Goal: Information Seeking & Learning: Learn about a topic

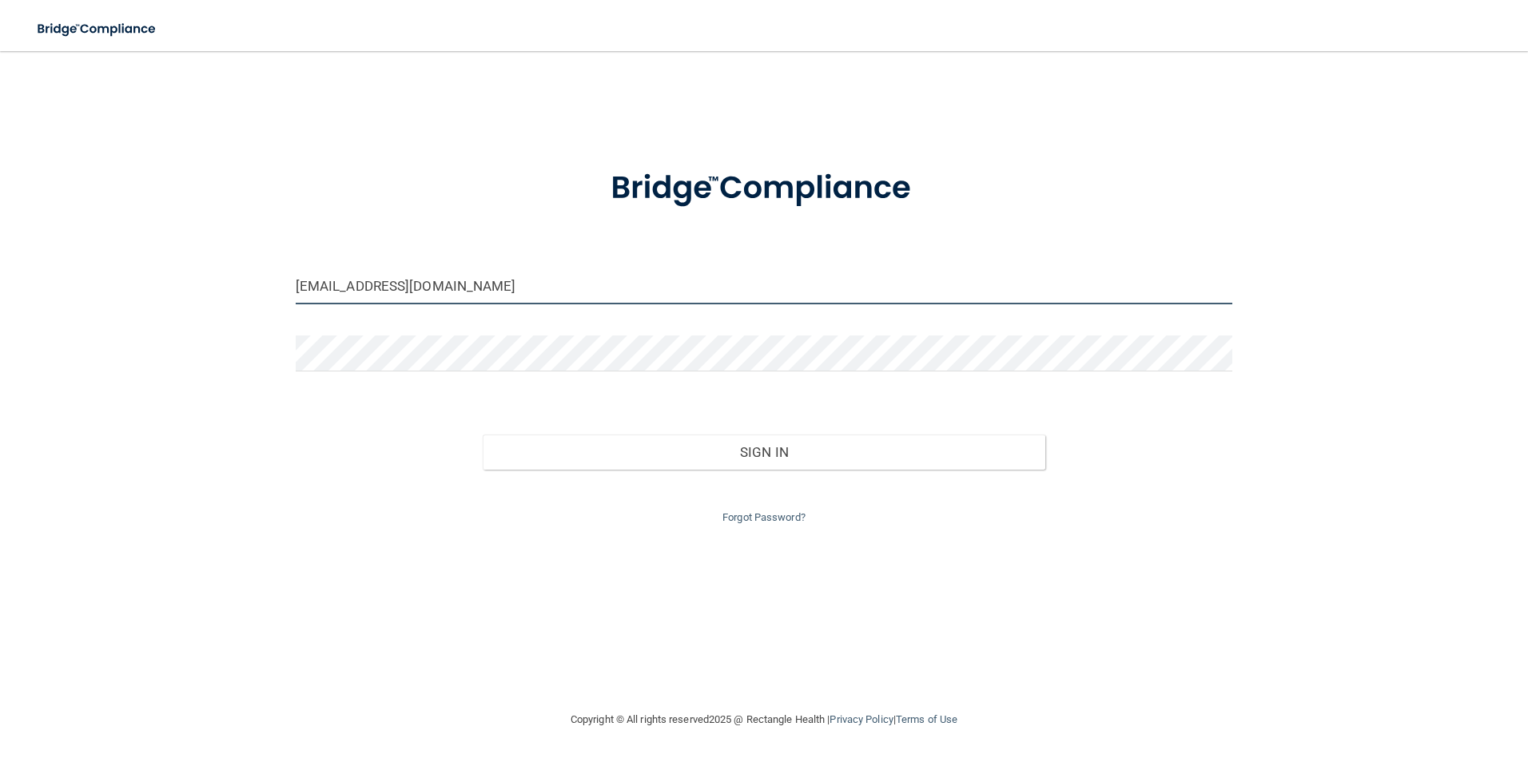
click at [440, 295] on input "jpjt9497@gmail.com" at bounding box center [764, 286] width 937 height 36
type input "[PERSON_NAME][EMAIL_ADDRESS][PERSON_NAME][DOMAIN_NAME]"
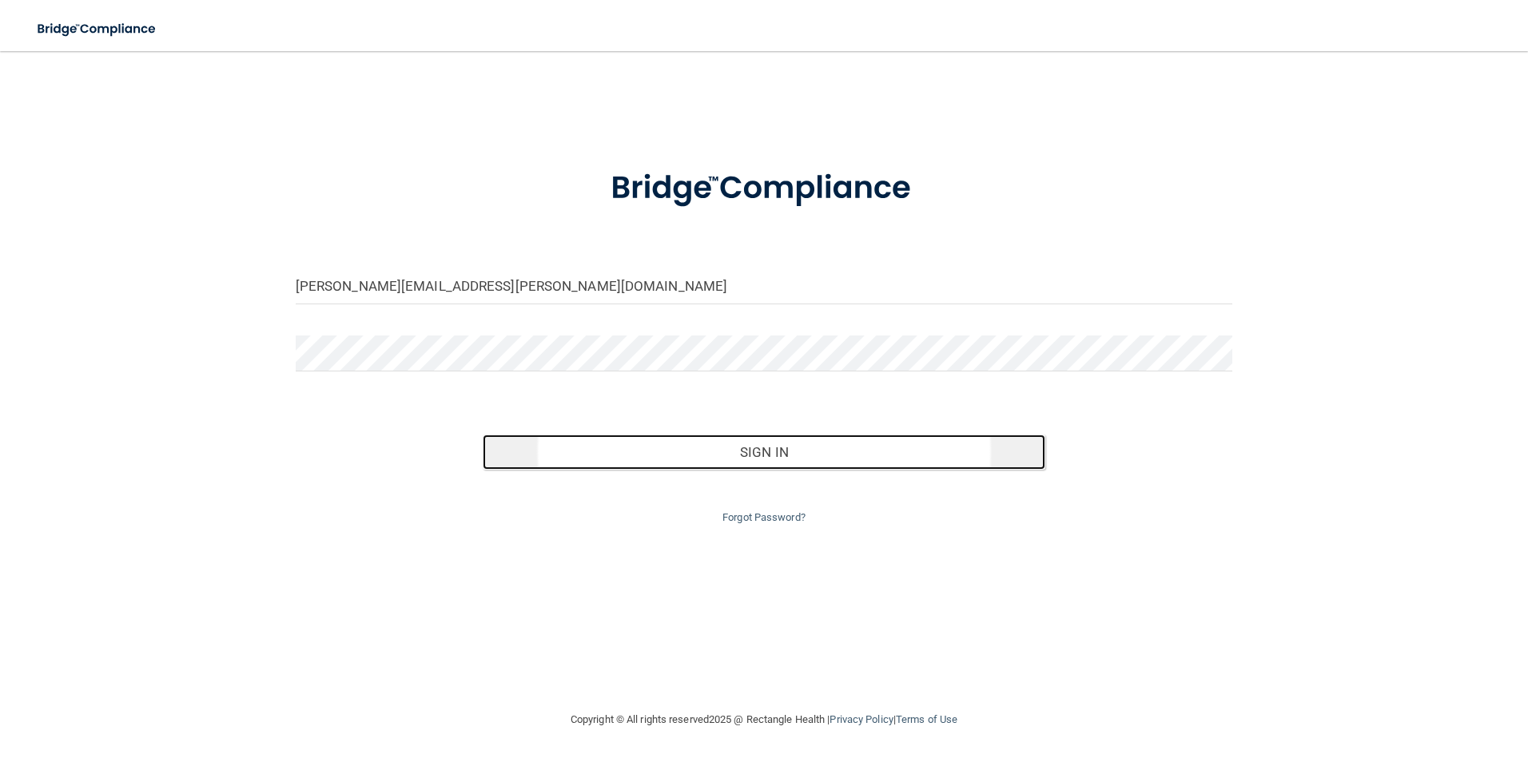
click at [739, 450] on button "Sign In" at bounding box center [764, 452] width 563 height 35
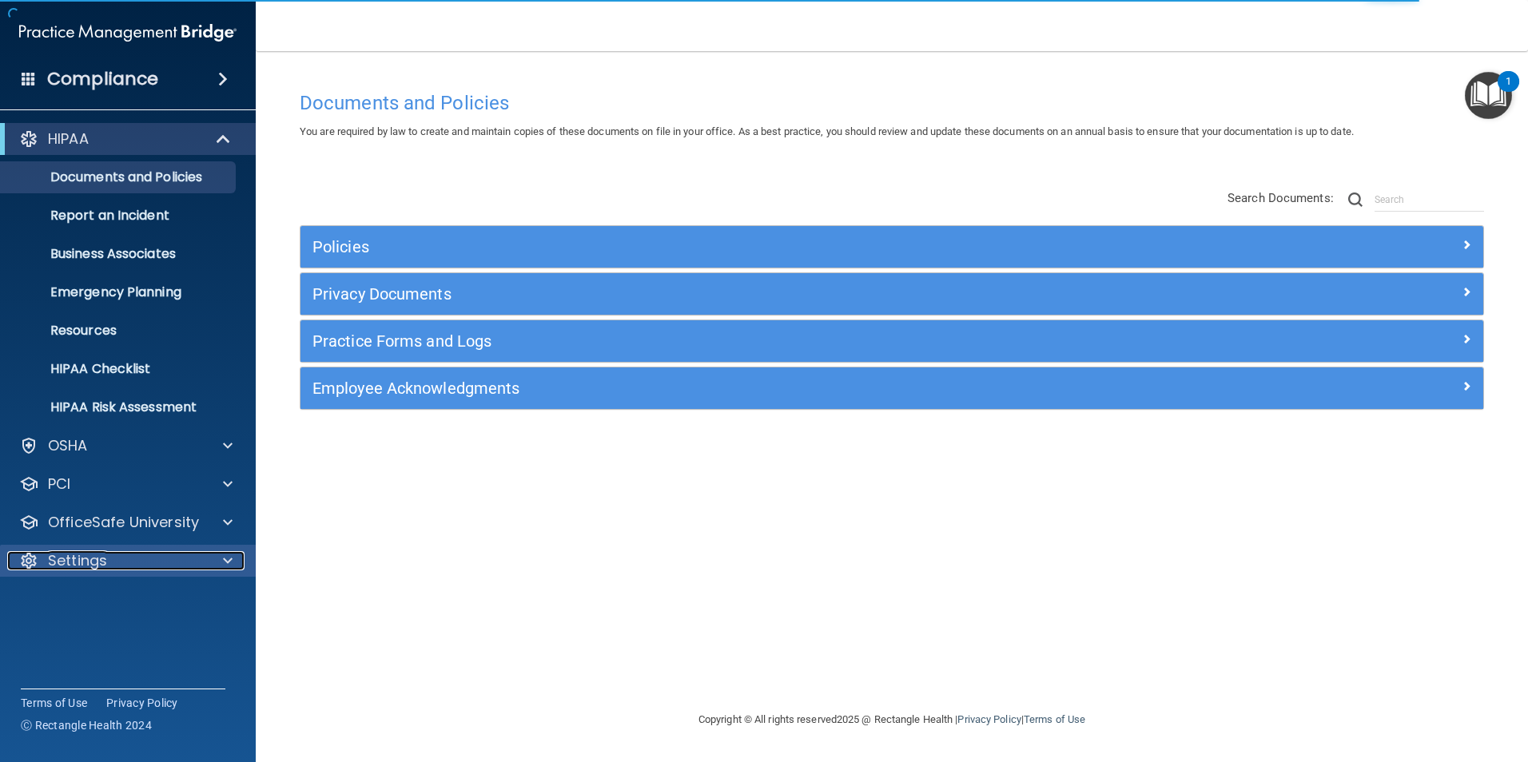
click at [106, 553] on p "Settings" at bounding box center [77, 560] width 59 height 19
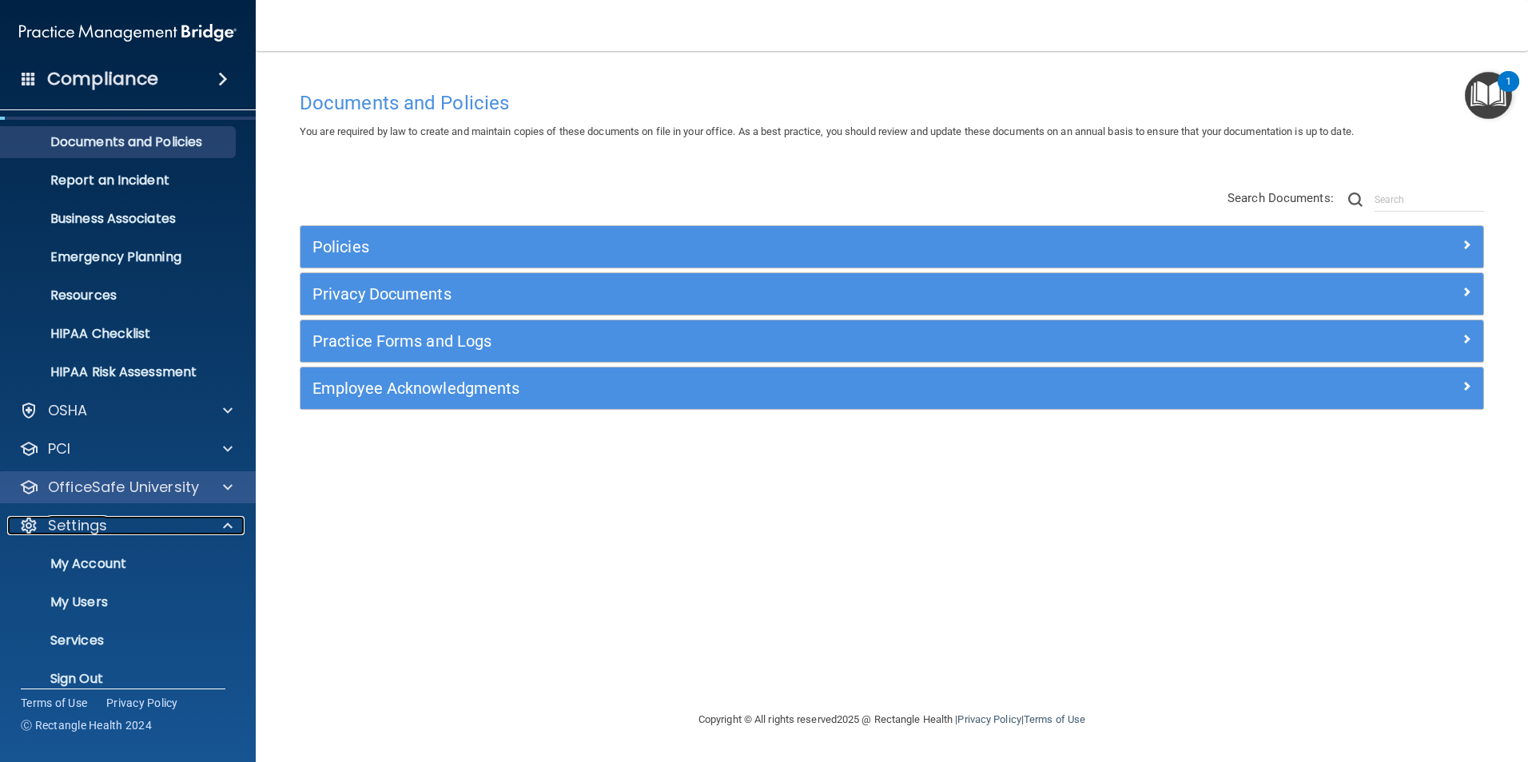
scroll to position [54, 0]
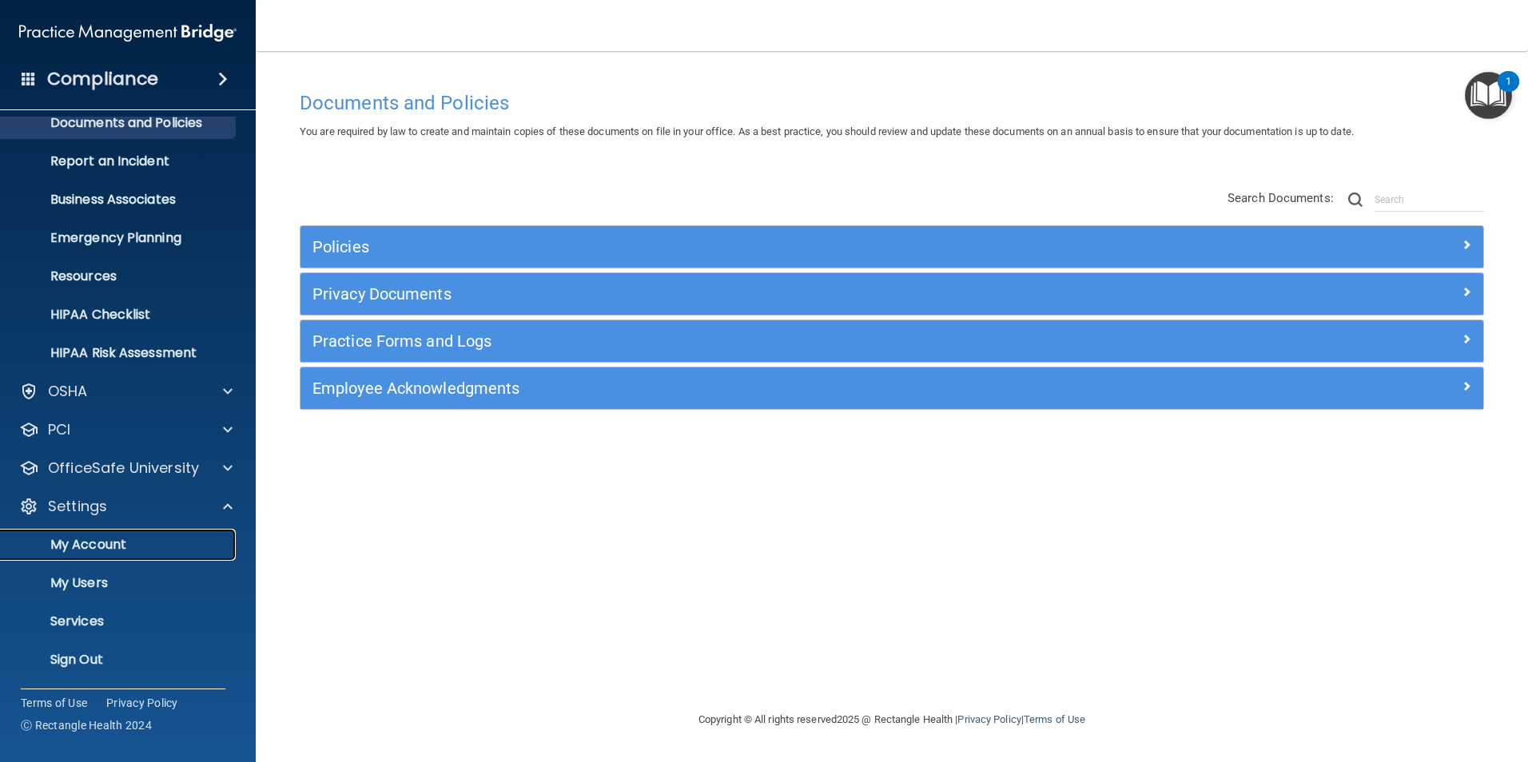
click at [98, 551] on p "My Account" at bounding box center [119, 545] width 218 height 16
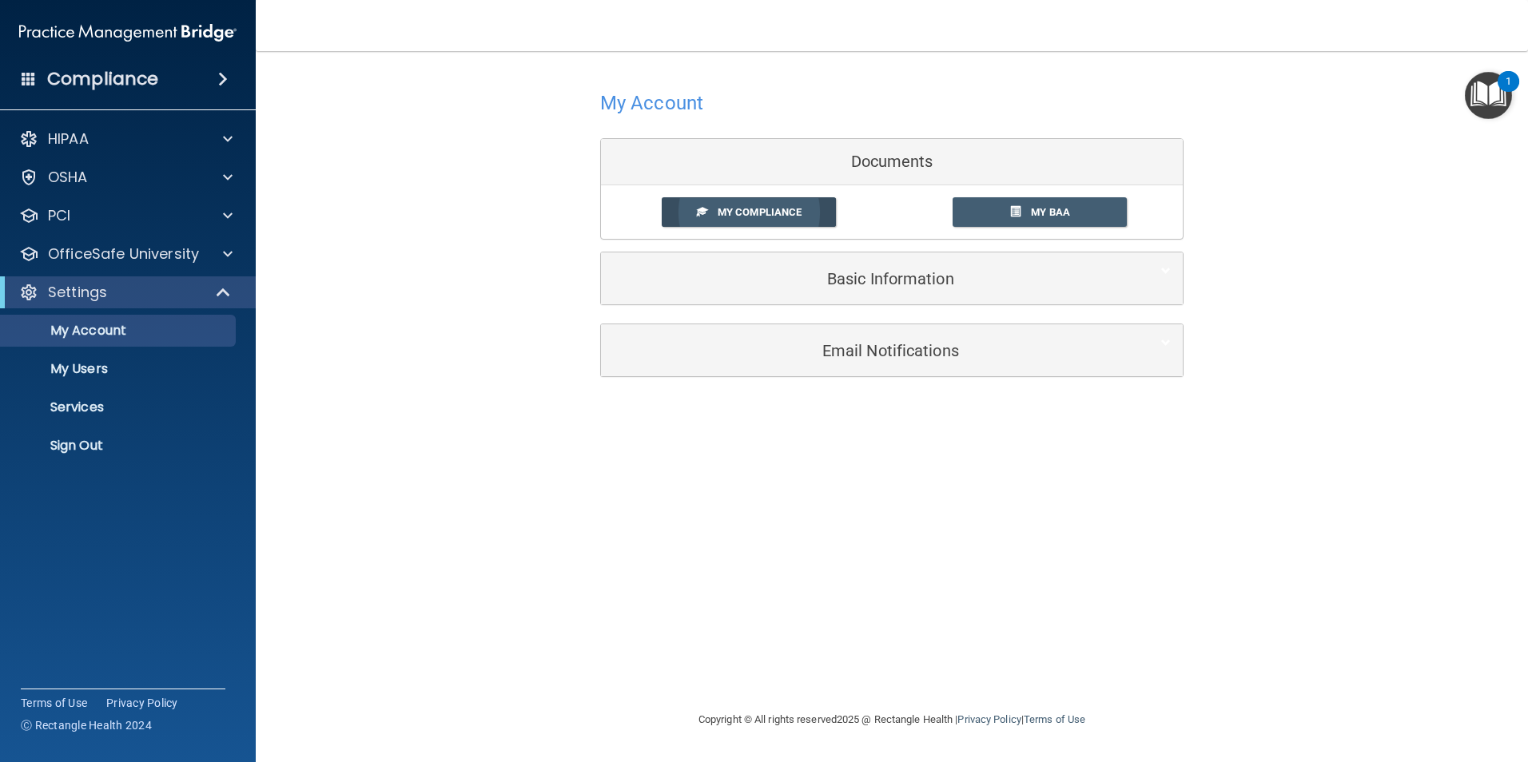
click at [761, 215] on span "My Compliance" at bounding box center [760, 212] width 84 height 12
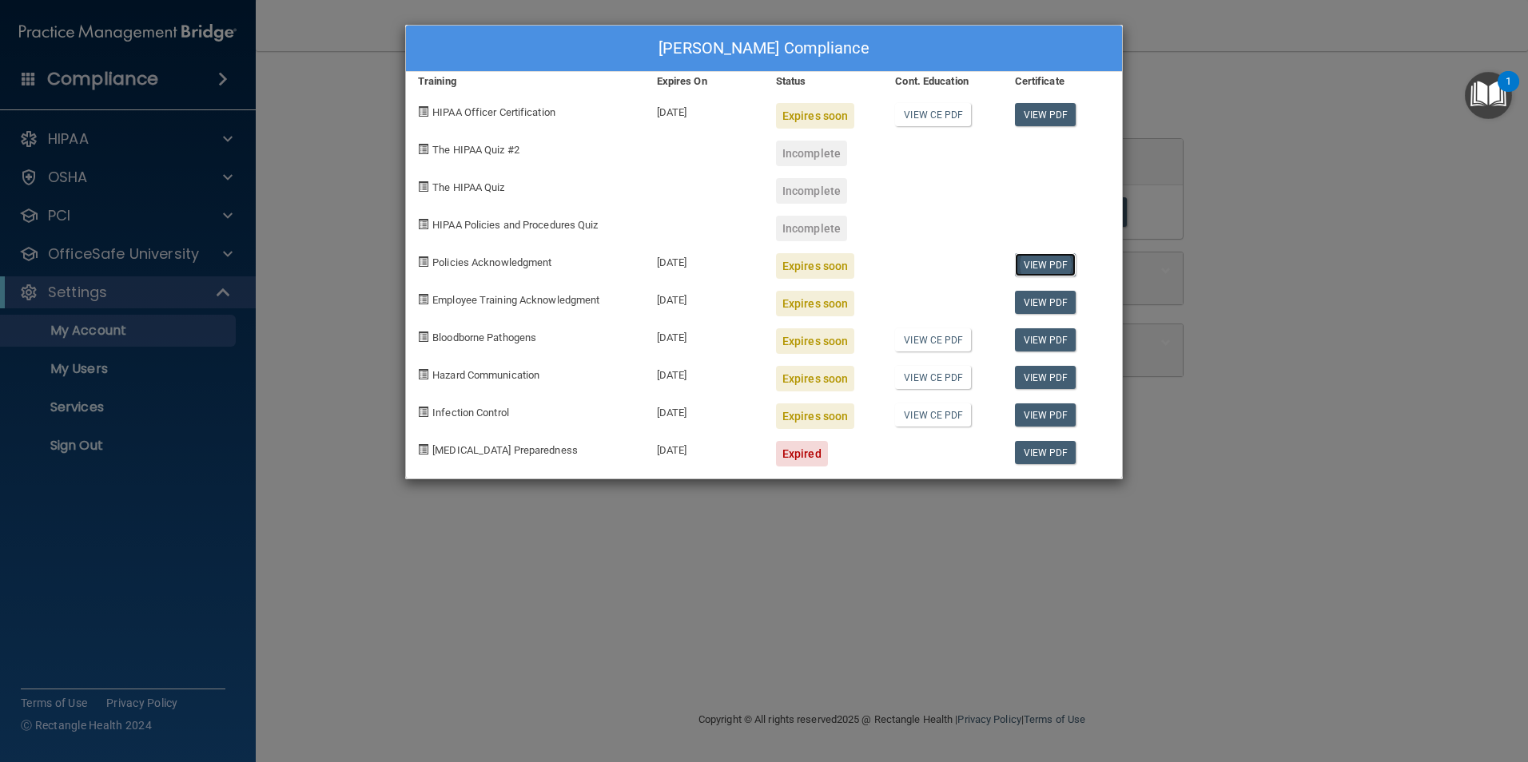
click at [1044, 266] on link "View PDF" at bounding box center [1046, 264] width 62 height 23
click at [811, 268] on div "Expires soon" at bounding box center [815, 266] width 78 height 26
click at [1037, 262] on link "View PDF" at bounding box center [1046, 264] width 62 height 23
click at [1043, 304] on link "View PDF" at bounding box center [1046, 302] width 62 height 23
click at [938, 114] on link "View CE PDF" at bounding box center [933, 114] width 76 height 23
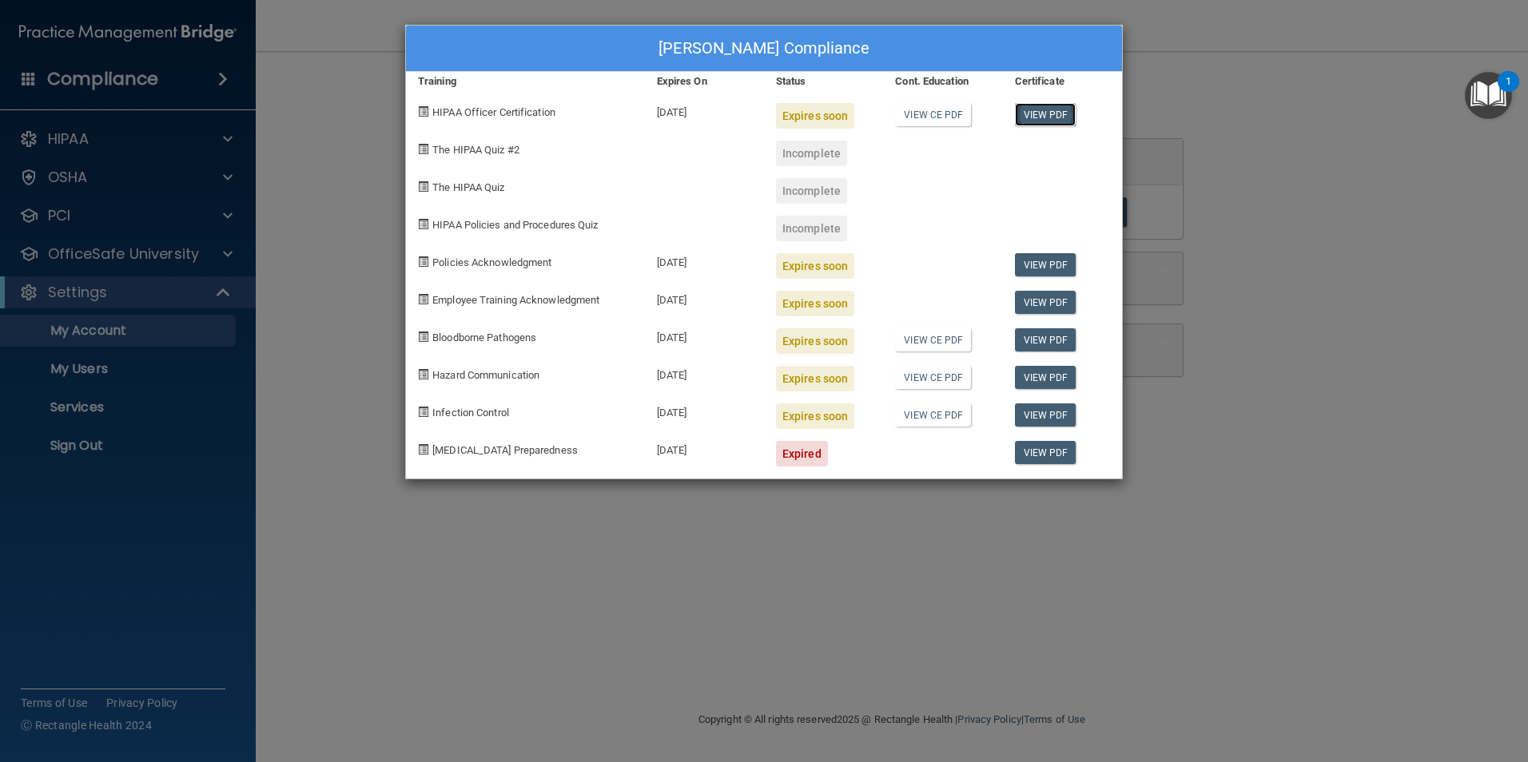
click at [1032, 113] on link "View PDF" at bounding box center [1046, 114] width 62 height 23
click at [1251, 121] on div "Ellen Seaver's Compliance Training Expires On Status Cont. Education Certificat…" at bounding box center [764, 381] width 1528 height 762
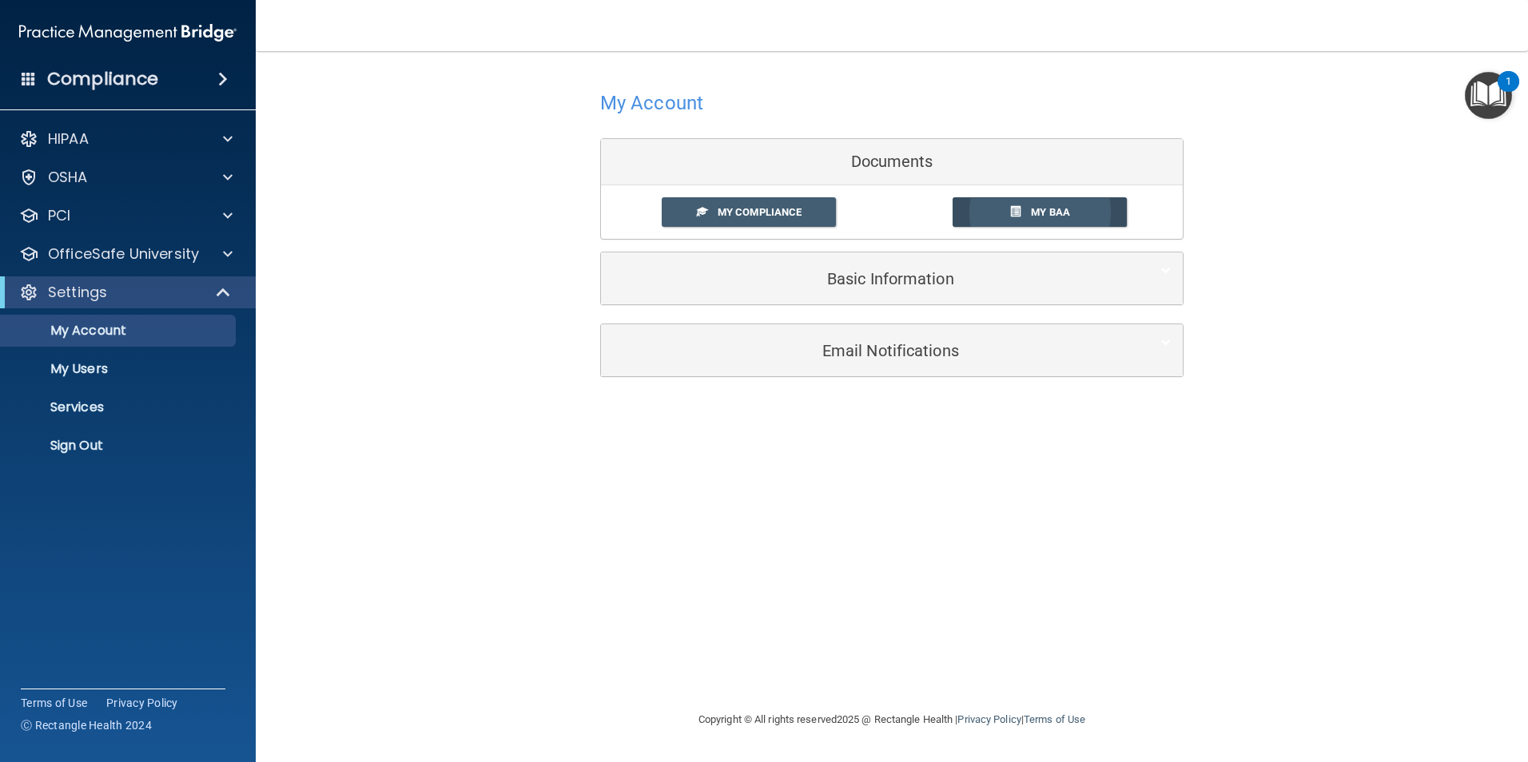
click at [1041, 213] on span "My BAA" at bounding box center [1050, 212] width 39 height 12
click at [225, 255] on span at bounding box center [228, 254] width 10 height 19
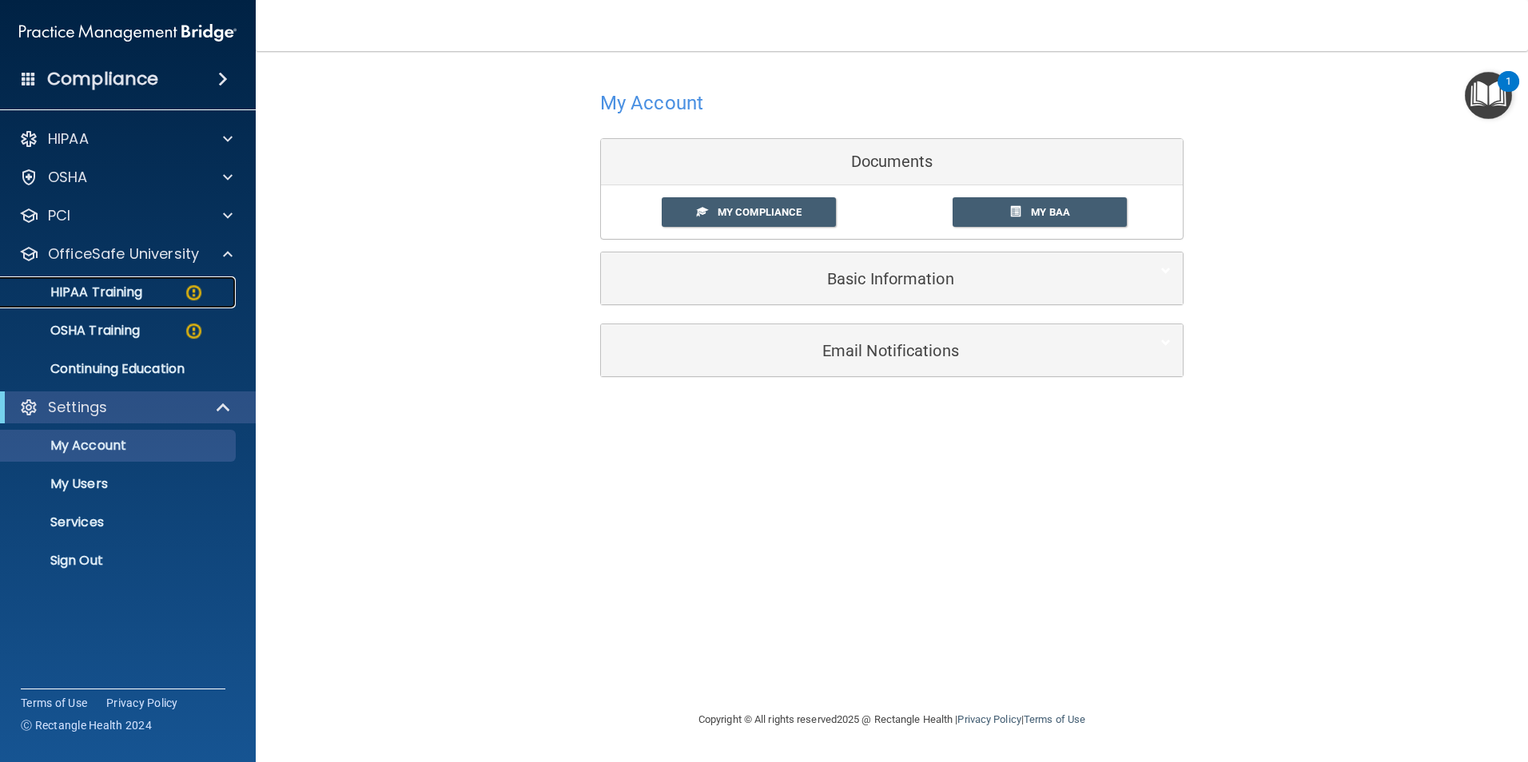
click at [118, 296] on p "HIPAA Training" at bounding box center [76, 292] width 132 height 16
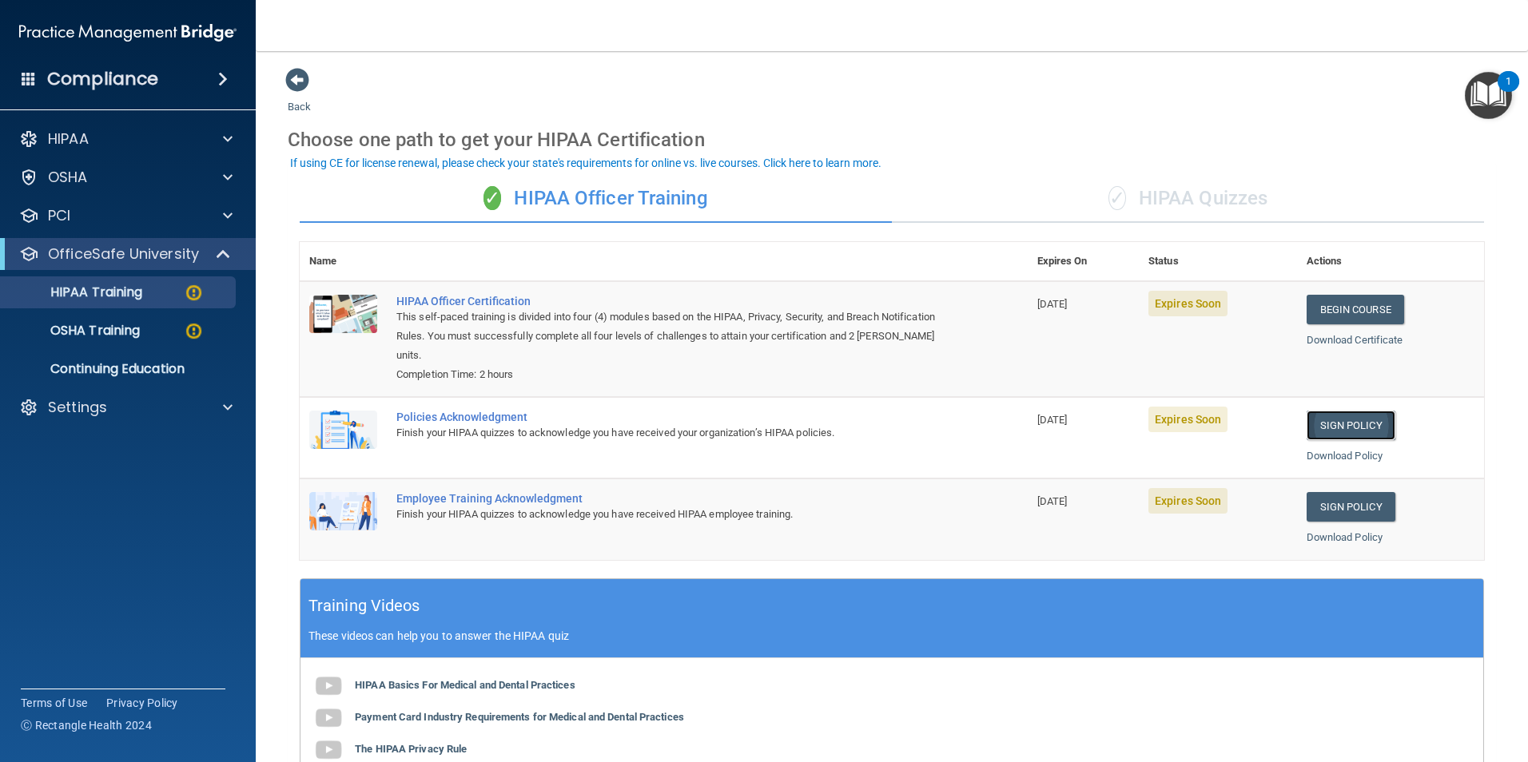
click at [1332, 429] on link "Sign Policy" at bounding box center [1350, 426] width 89 height 30
click at [1355, 509] on link "Sign Policy" at bounding box center [1350, 507] width 89 height 30
click at [1347, 315] on link "Begin Course" at bounding box center [1354, 310] width 97 height 30
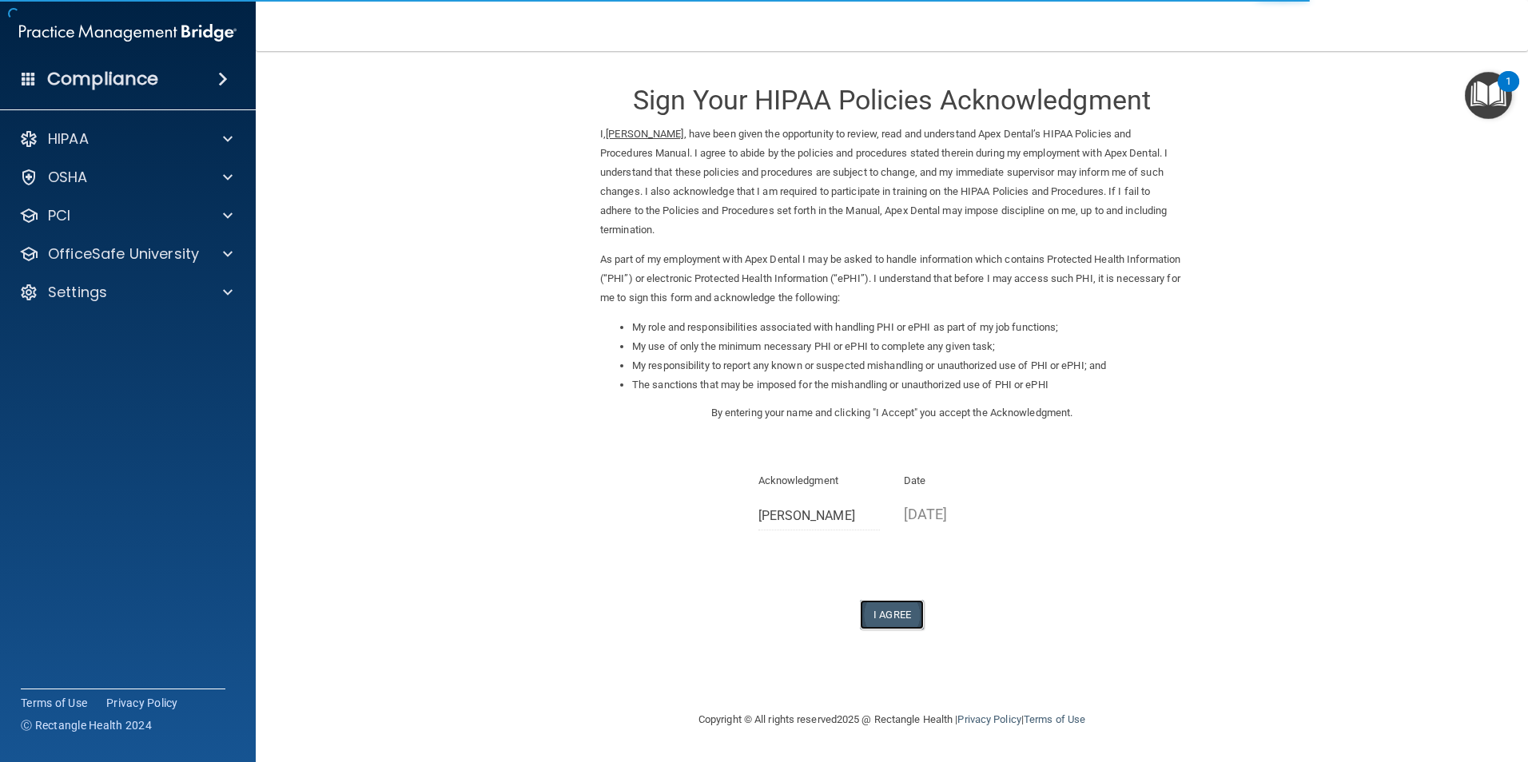
click at [890, 600] on button "I Agree" at bounding box center [892, 615] width 64 height 30
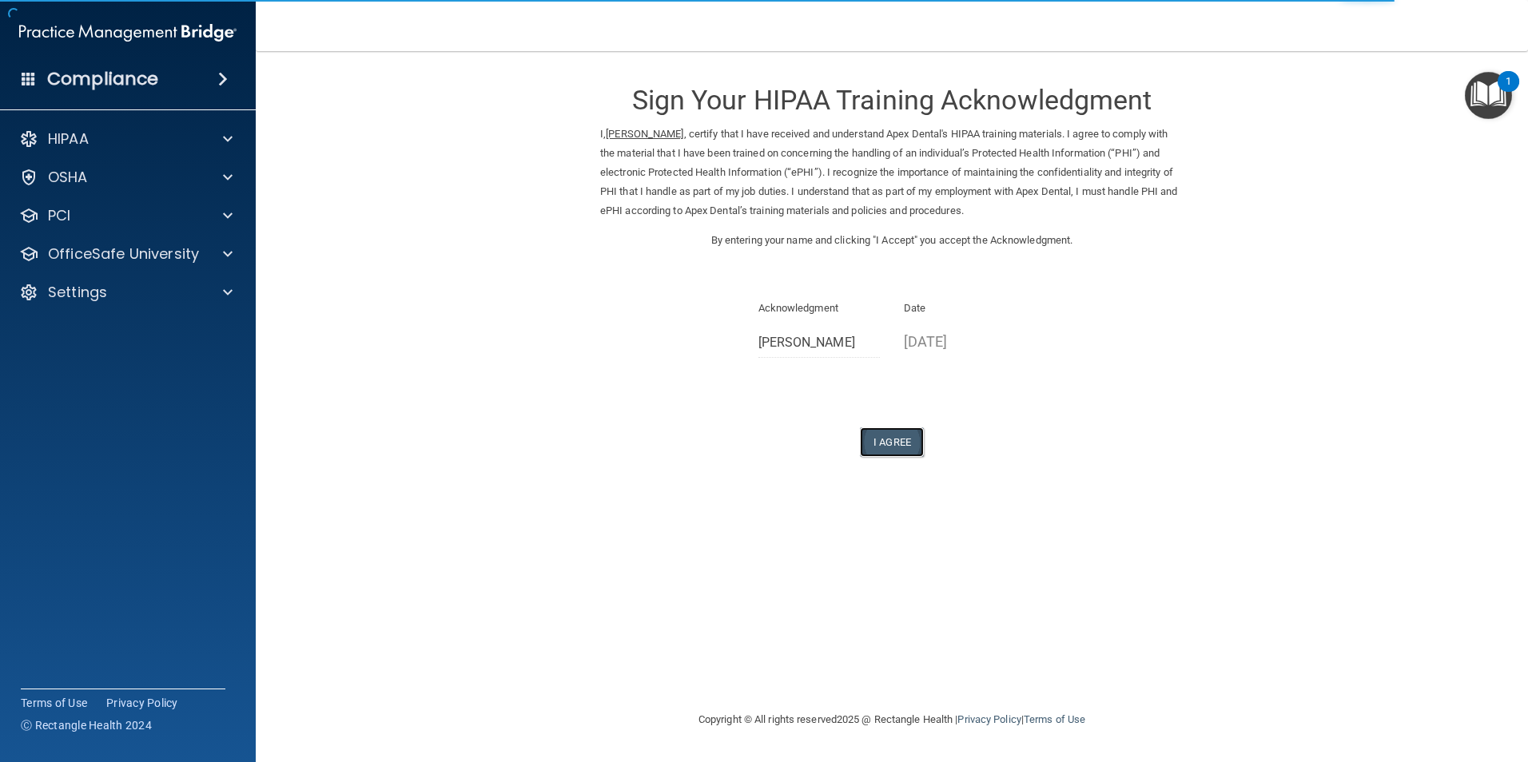
click at [895, 434] on button "I Agree" at bounding box center [892, 442] width 64 height 30
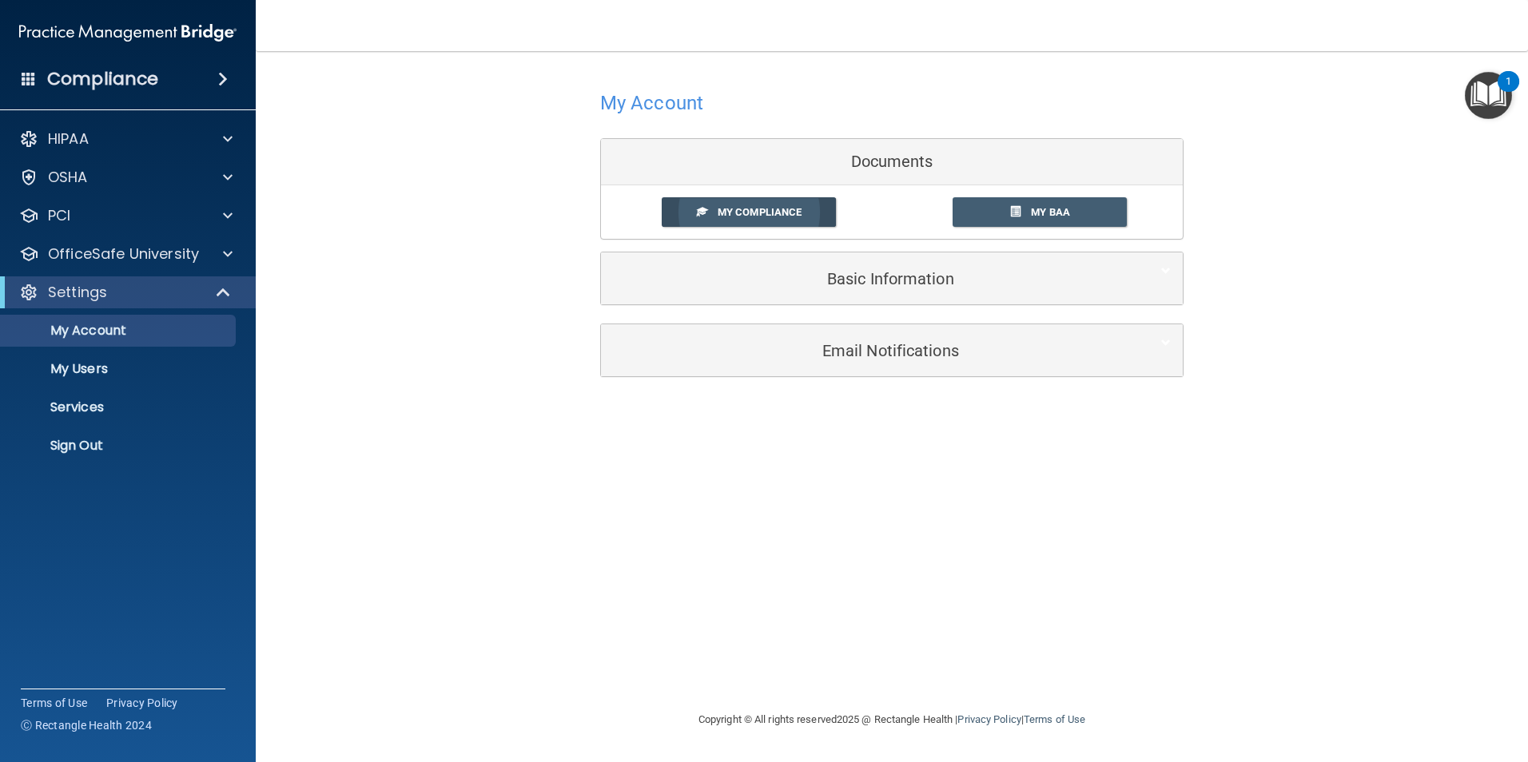
click at [768, 220] on link "My Compliance" at bounding box center [749, 212] width 175 height 30
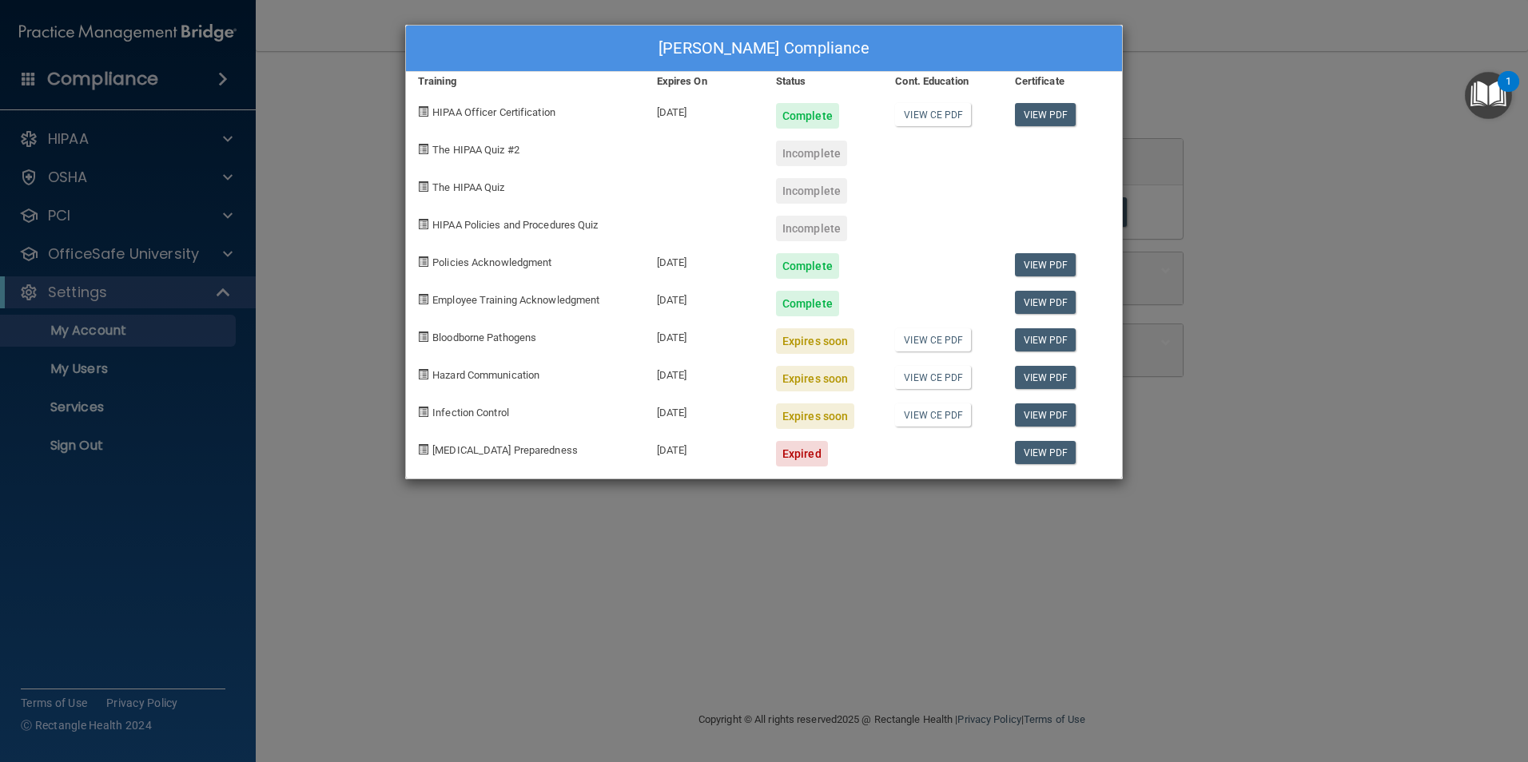
click at [822, 160] on div "Incomplete" at bounding box center [811, 154] width 71 height 26
click at [1056, 117] on link "View PDF" at bounding box center [1046, 114] width 62 height 23
click at [1266, 275] on div "Ellen Seaver's Compliance Training Expires On Status Cont. Education Certificat…" at bounding box center [764, 381] width 1528 height 762
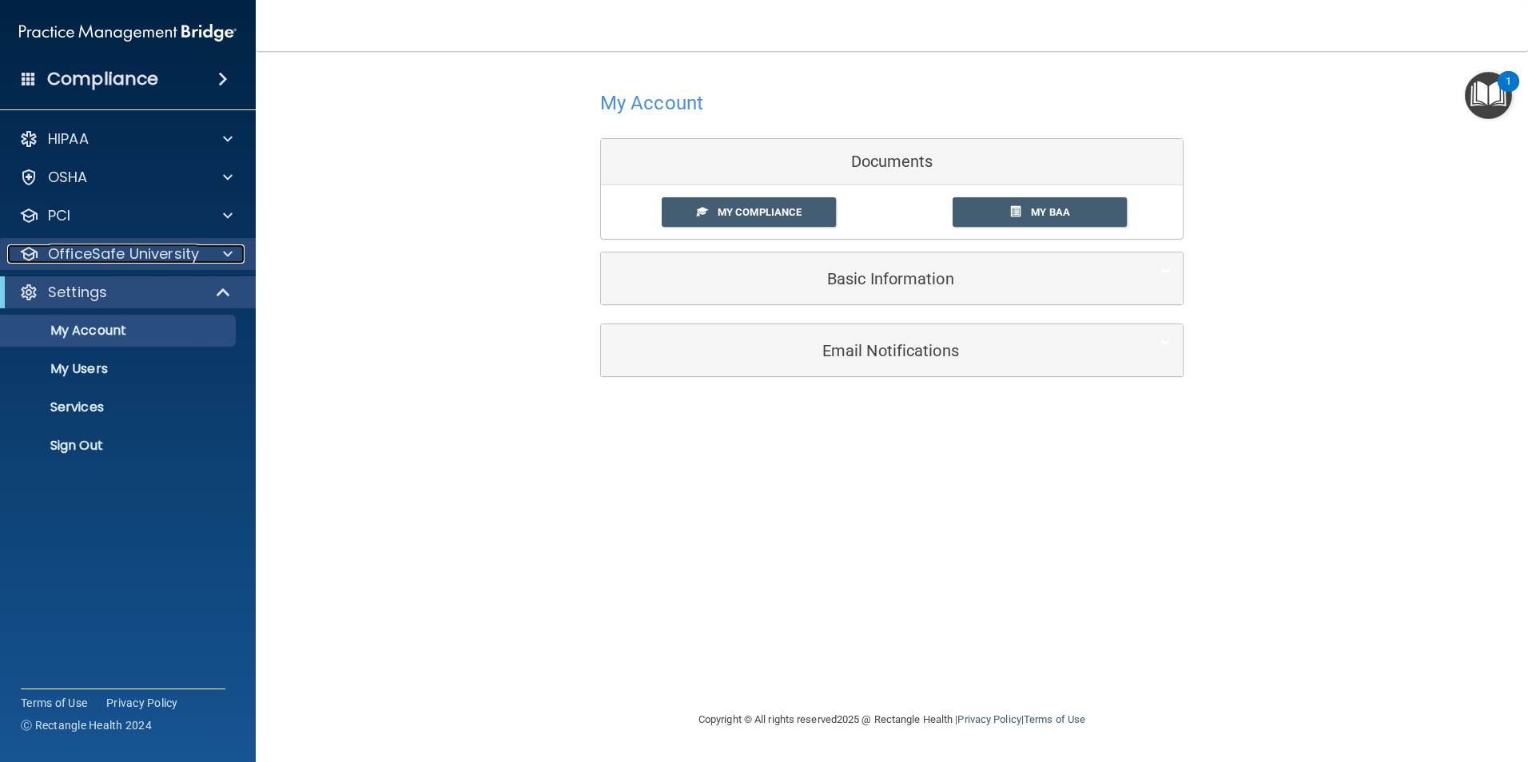
click at [93, 261] on p "OfficeSafe University" at bounding box center [123, 254] width 151 height 19
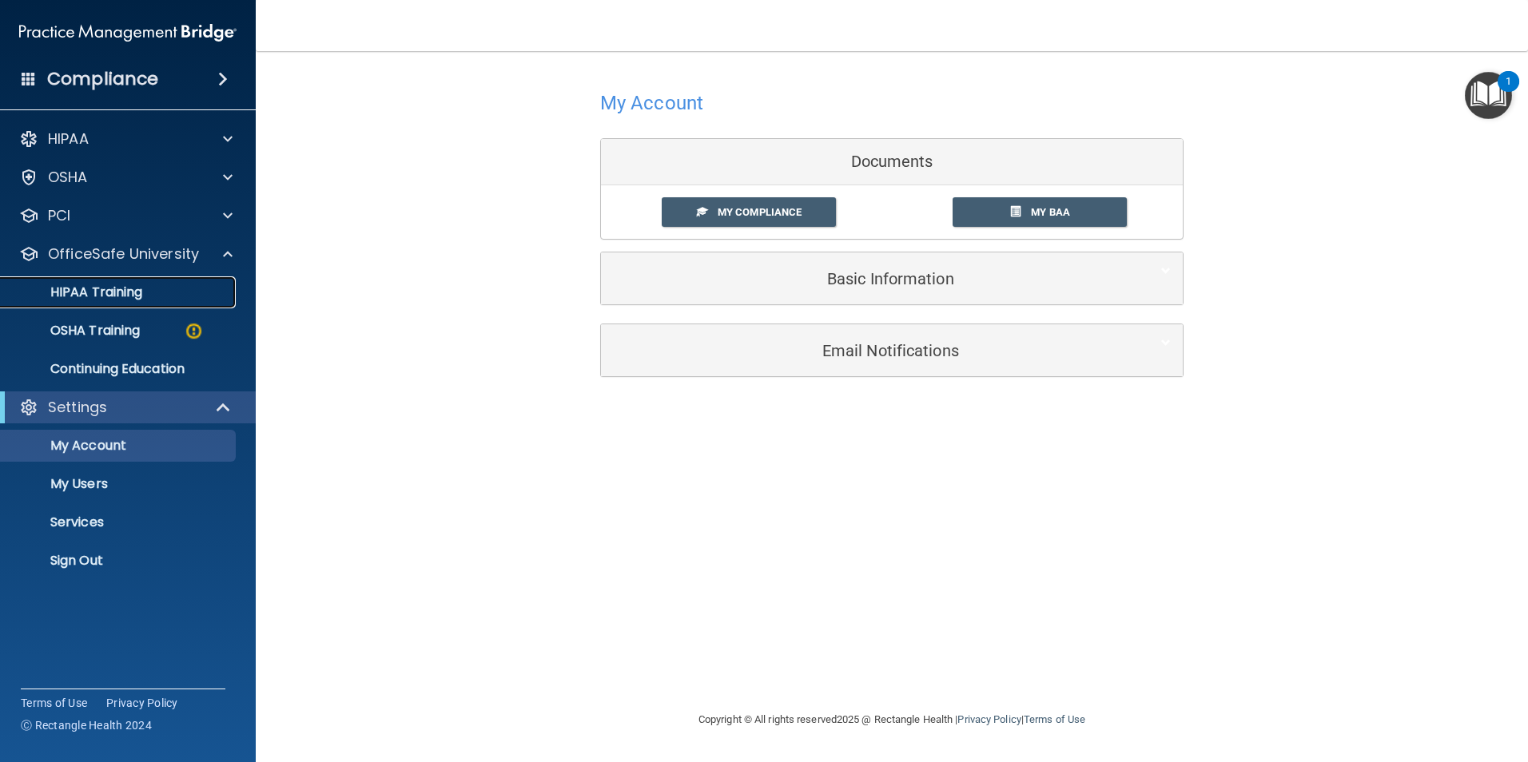
click at [93, 291] on p "HIPAA Training" at bounding box center [76, 292] width 132 height 16
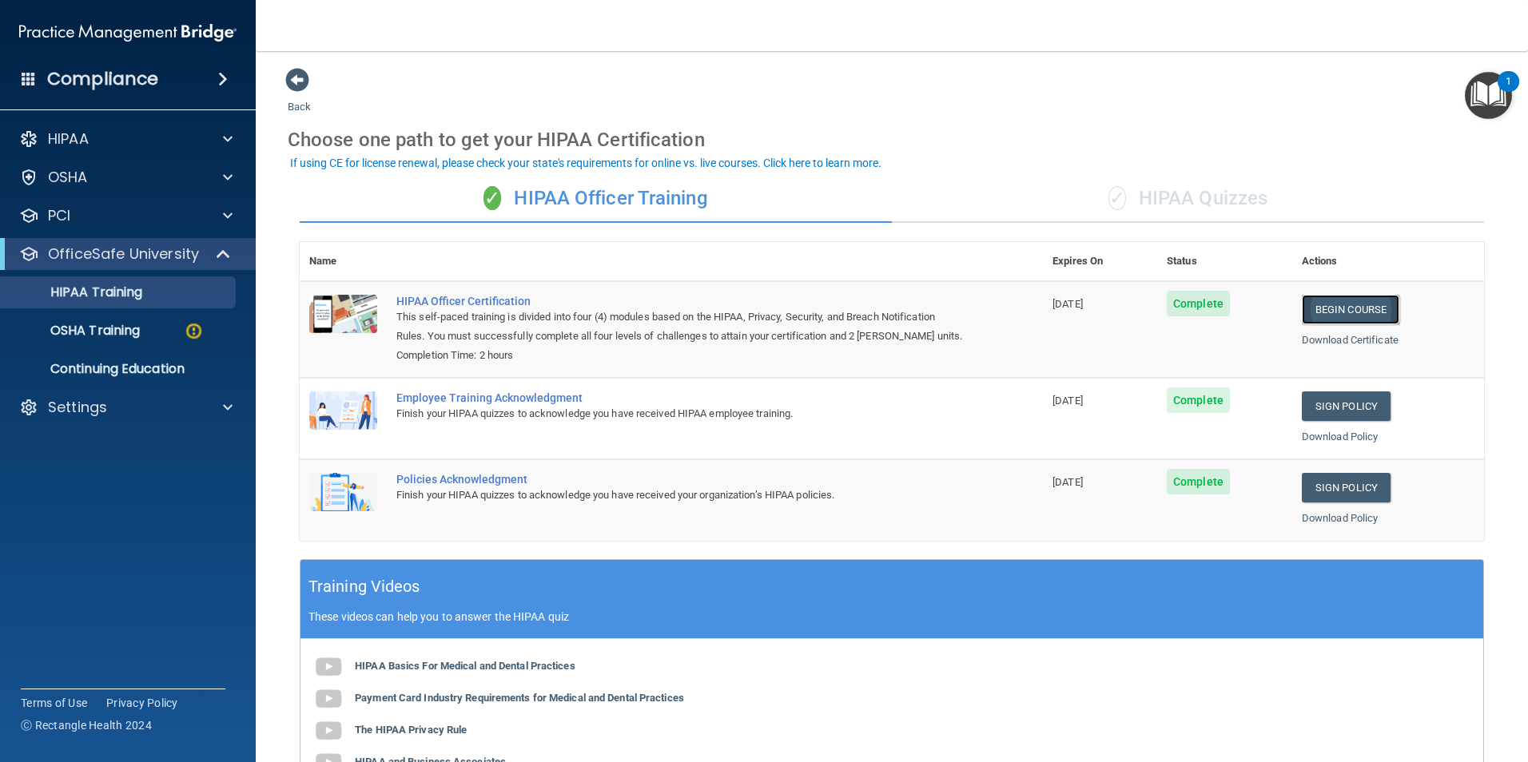
click at [1335, 309] on link "Begin Course" at bounding box center [1350, 310] width 97 height 30
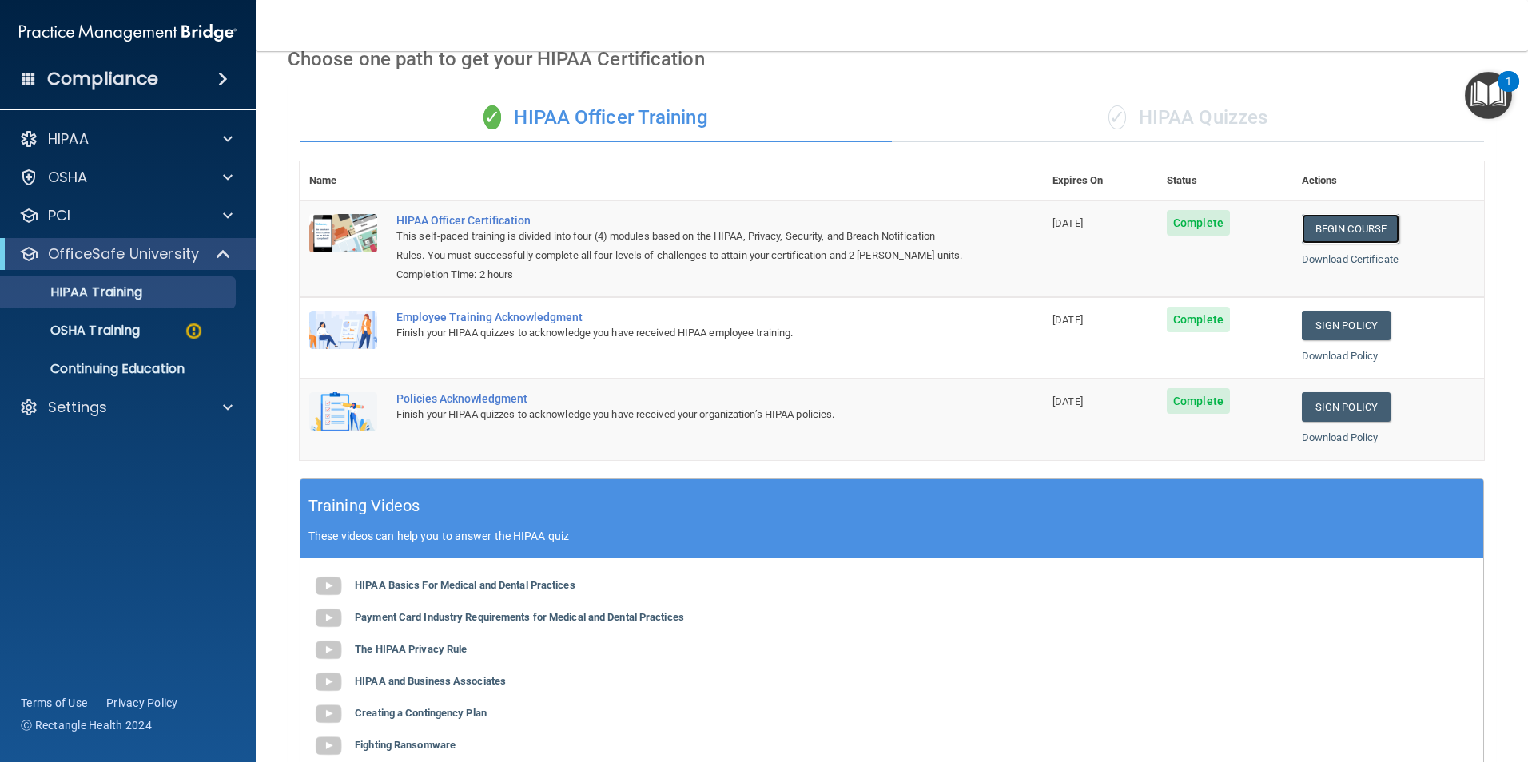
scroll to position [80, 0]
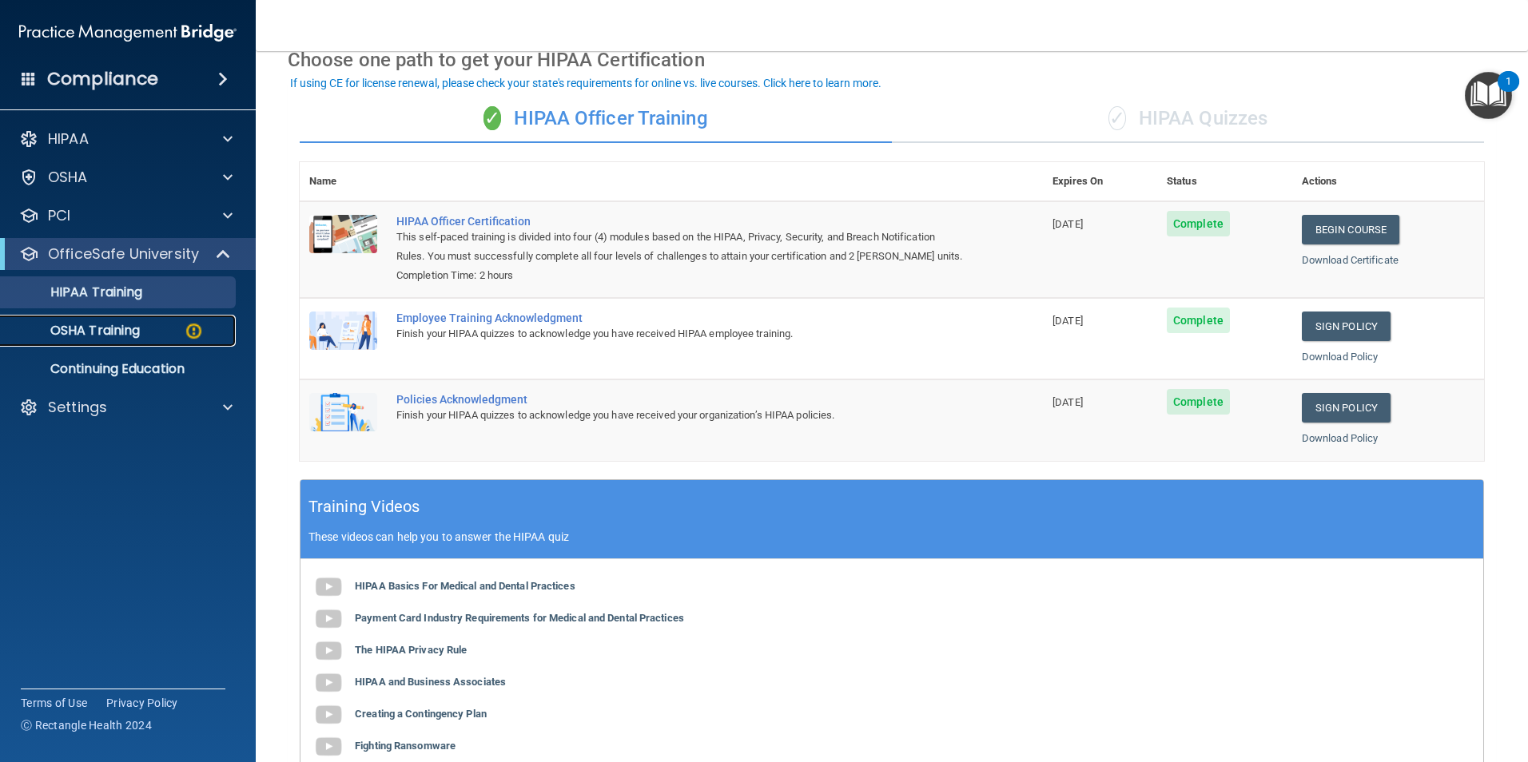
click at [109, 333] on p "OSHA Training" at bounding box center [74, 331] width 129 height 16
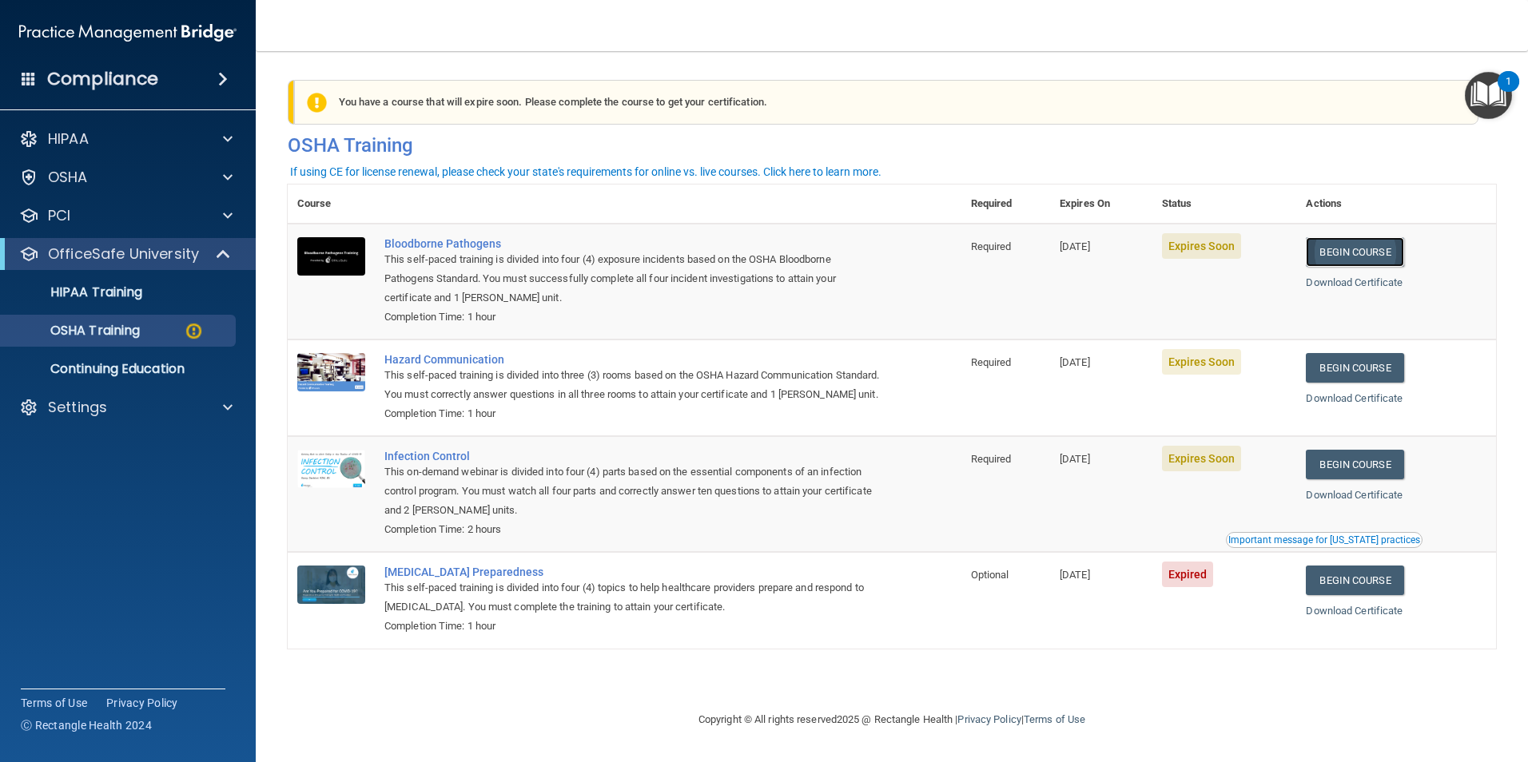
click at [1344, 256] on link "Begin Course" at bounding box center [1354, 252] width 97 height 30
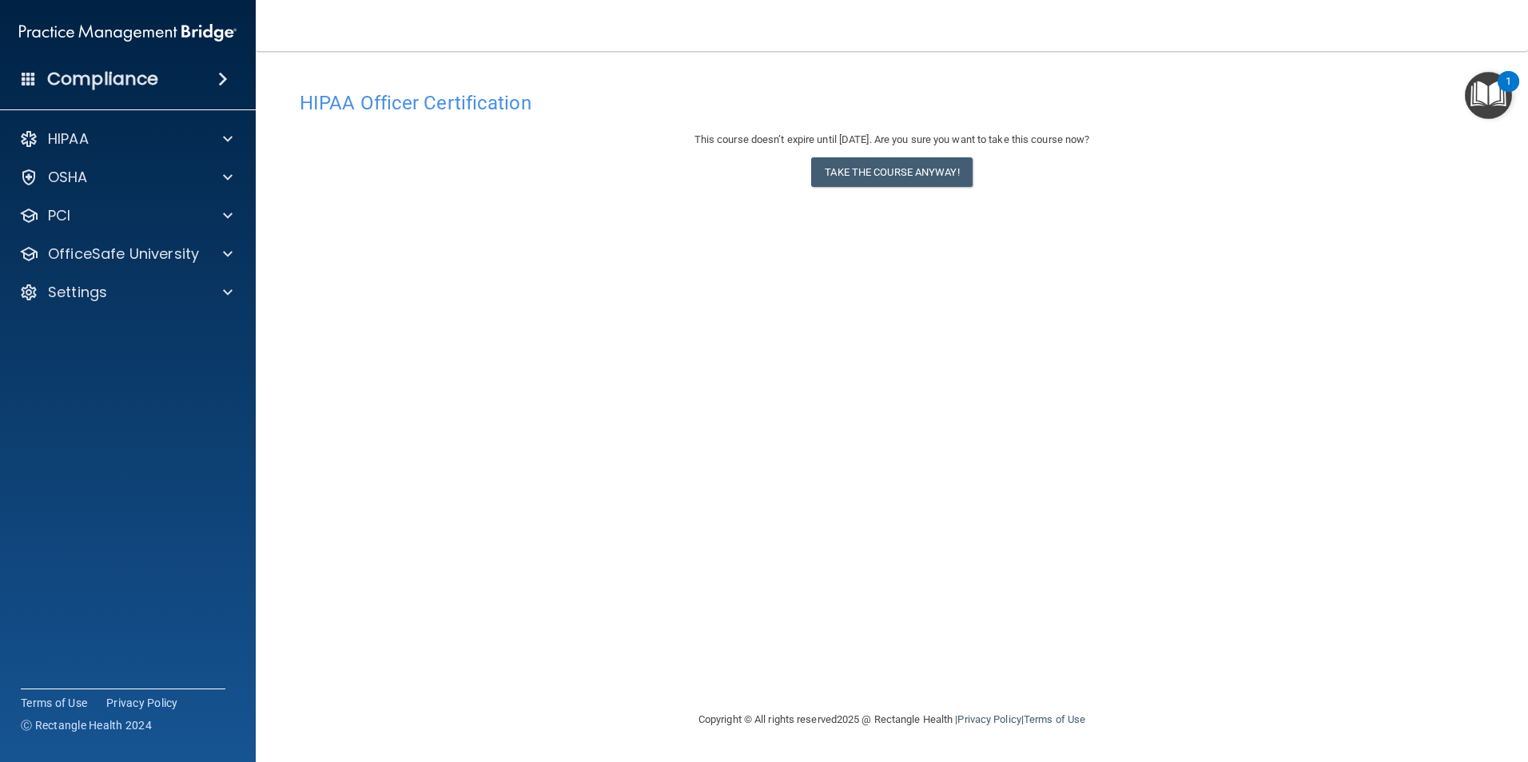
click at [1076, 316] on div "HIPAA Officer Certification This course doesn’t expire until [DATE]. Are you su…" at bounding box center [892, 396] width 1208 height 627
click at [963, 615] on div "Bloodborne Pathogens Training This course doesn’t expire until [DATE]. Are you …" at bounding box center [892, 396] width 1208 height 627
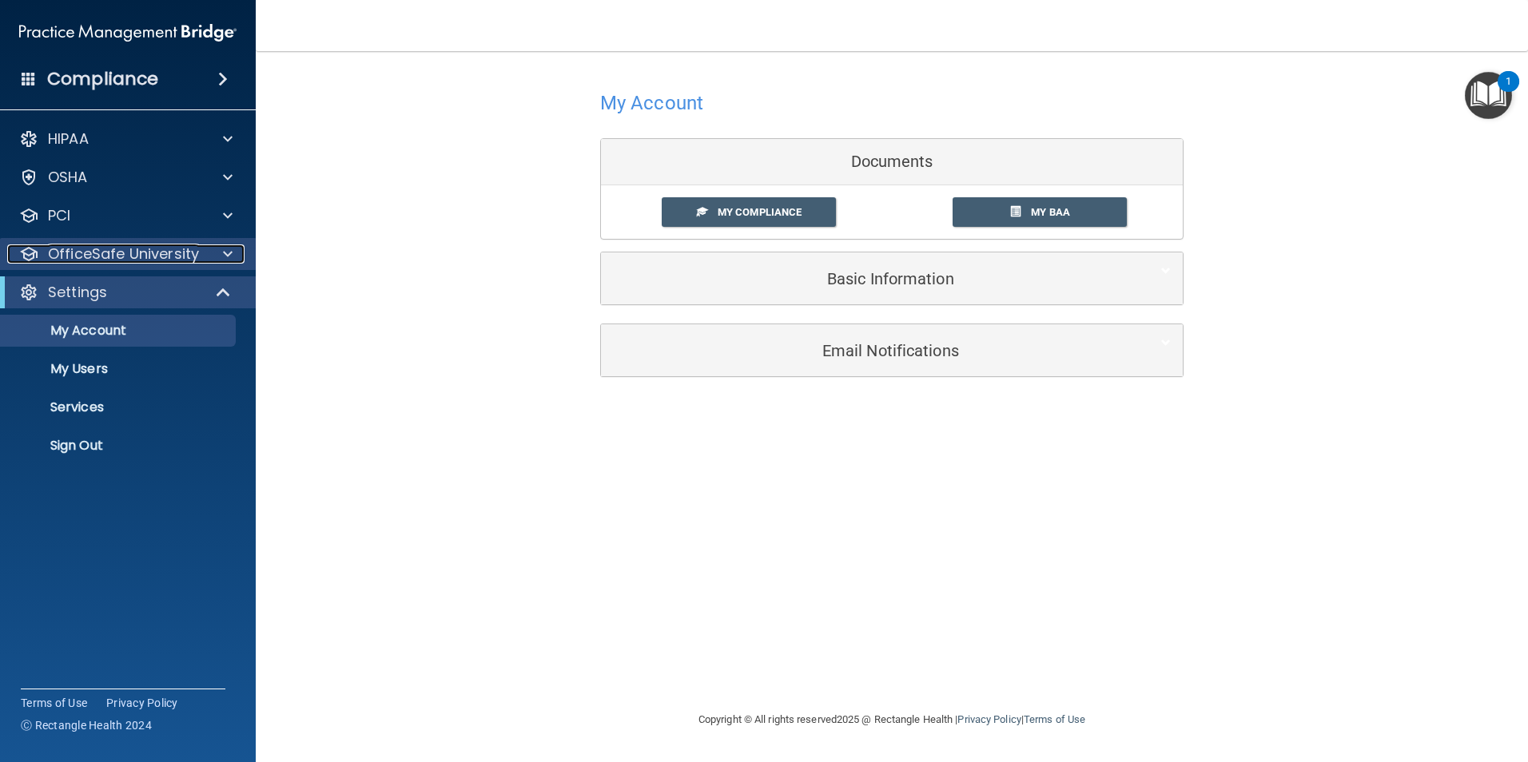
click at [156, 260] on p "OfficeSafe University" at bounding box center [123, 254] width 151 height 19
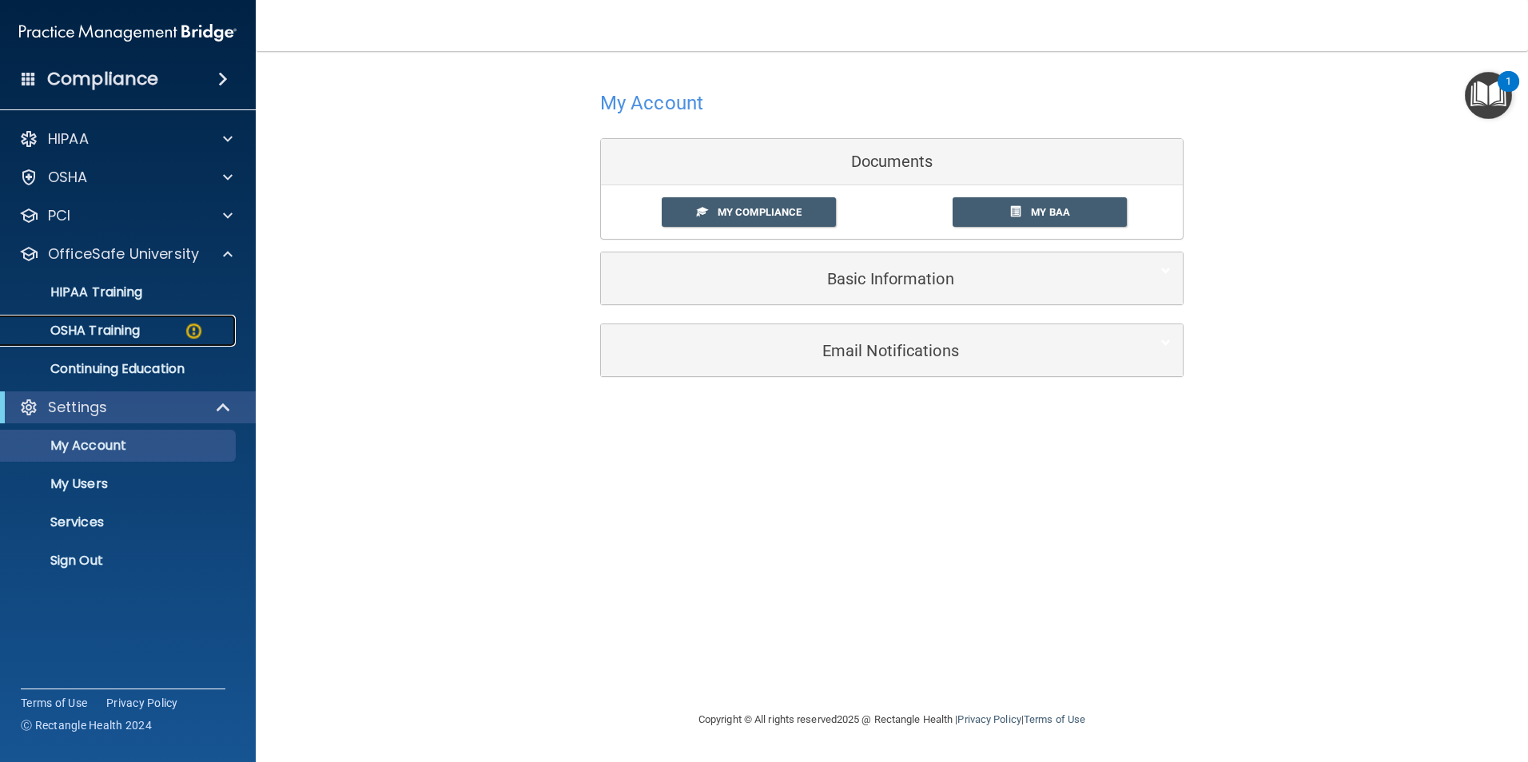
click at [121, 339] on p "OSHA Training" at bounding box center [74, 331] width 129 height 16
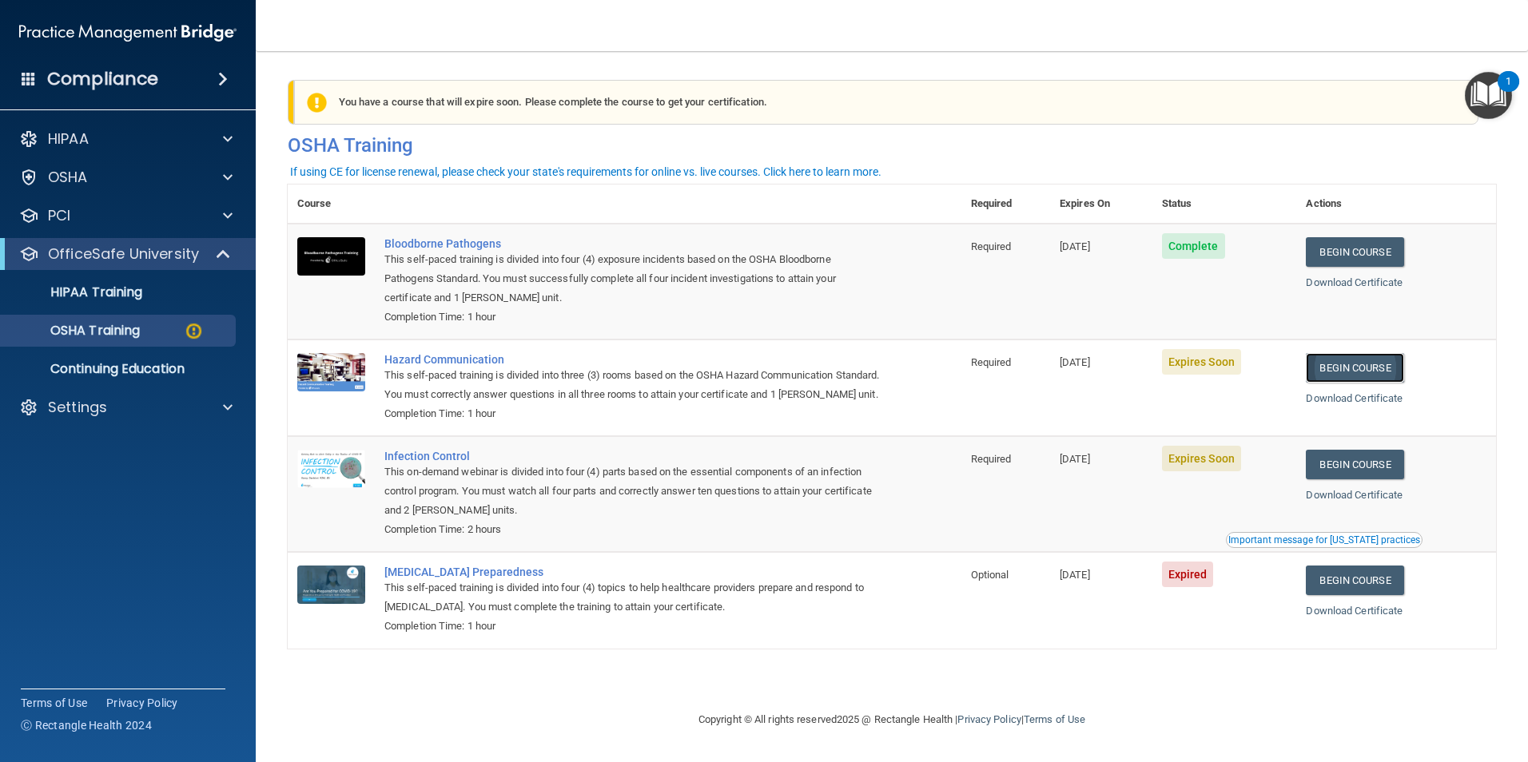
click at [1346, 368] on link "Begin Course" at bounding box center [1354, 368] width 97 height 30
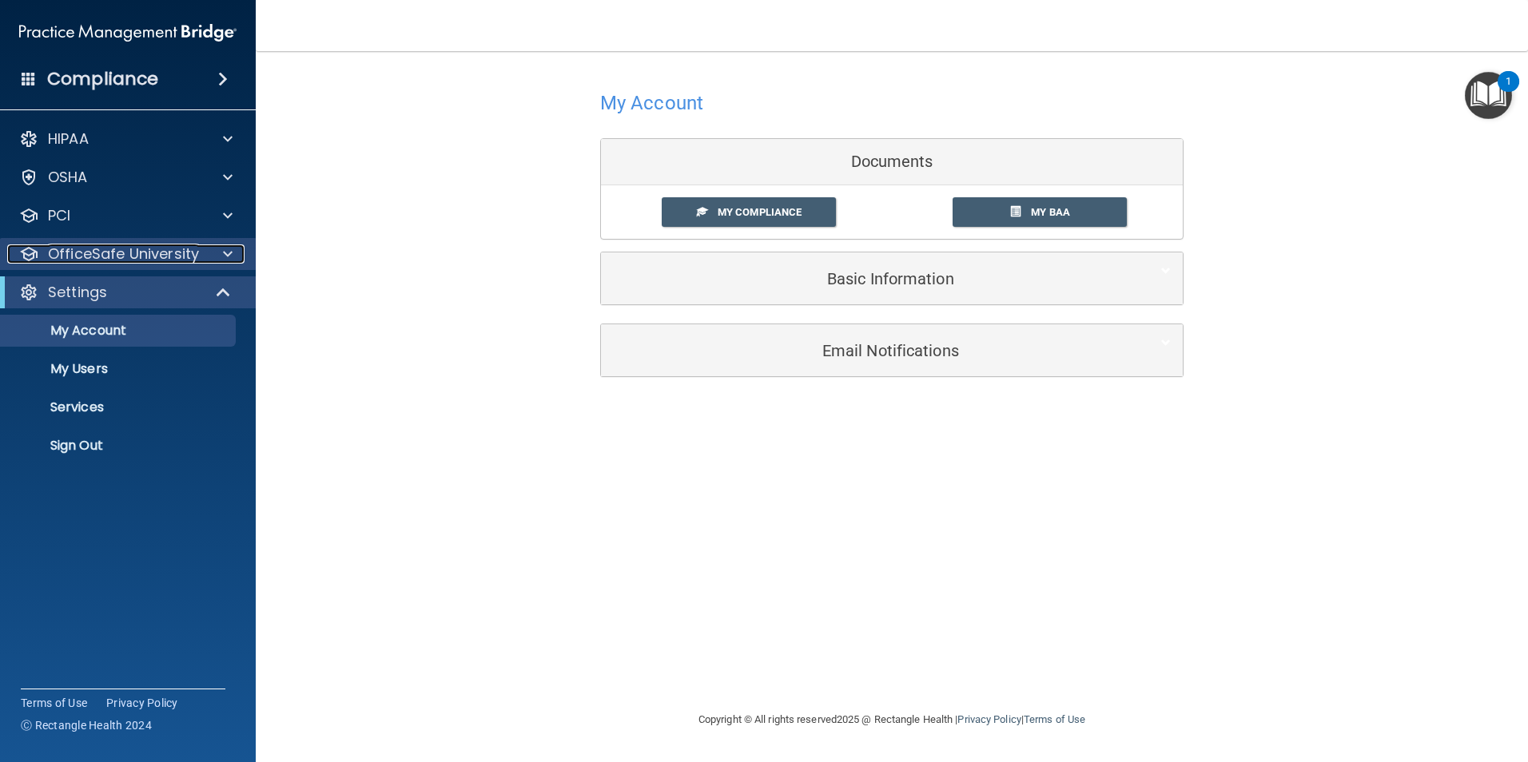
click at [105, 259] on p "OfficeSafe University" at bounding box center [123, 254] width 151 height 19
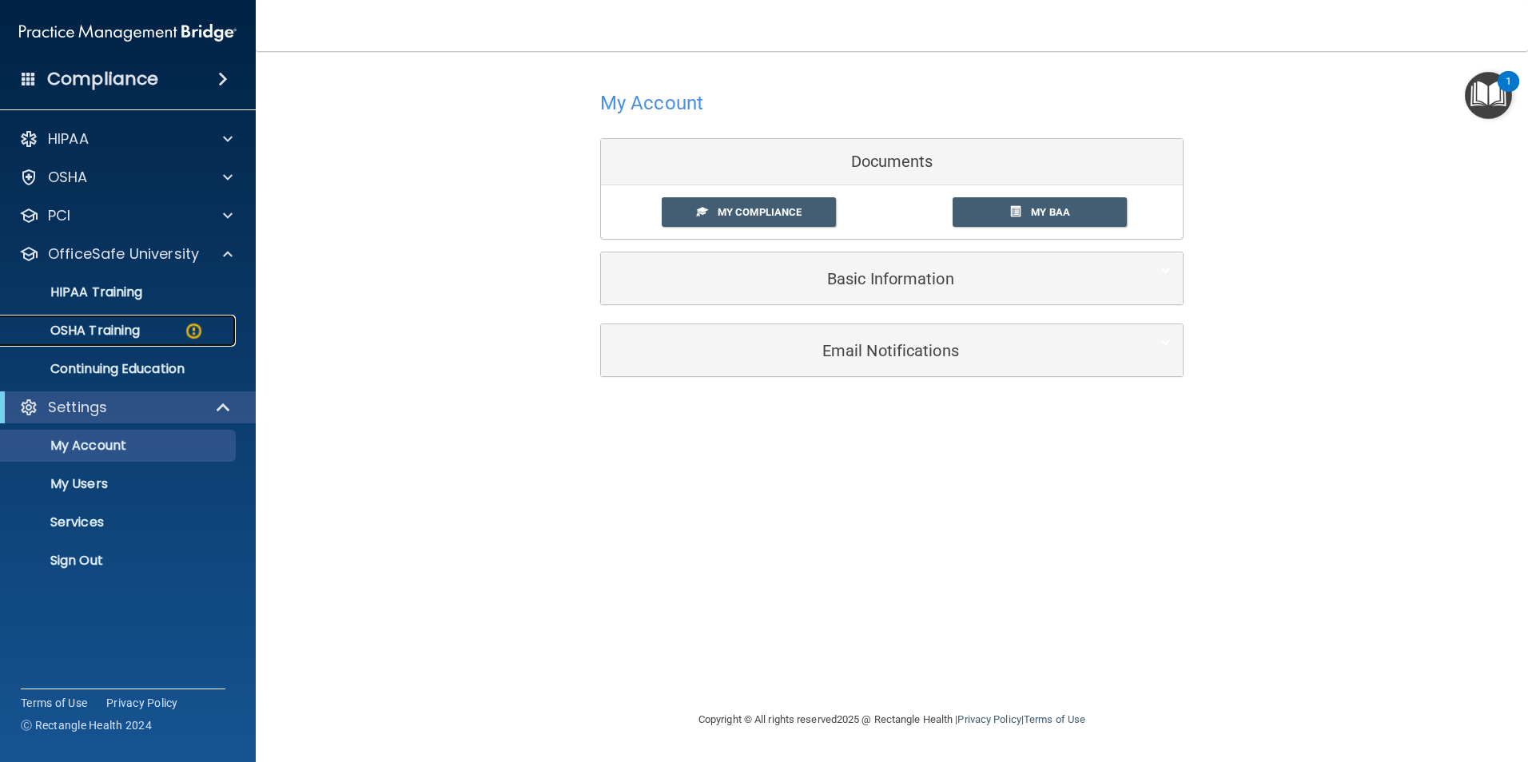
click at [105, 326] on p "OSHA Training" at bounding box center [74, 331] width 129 height 16
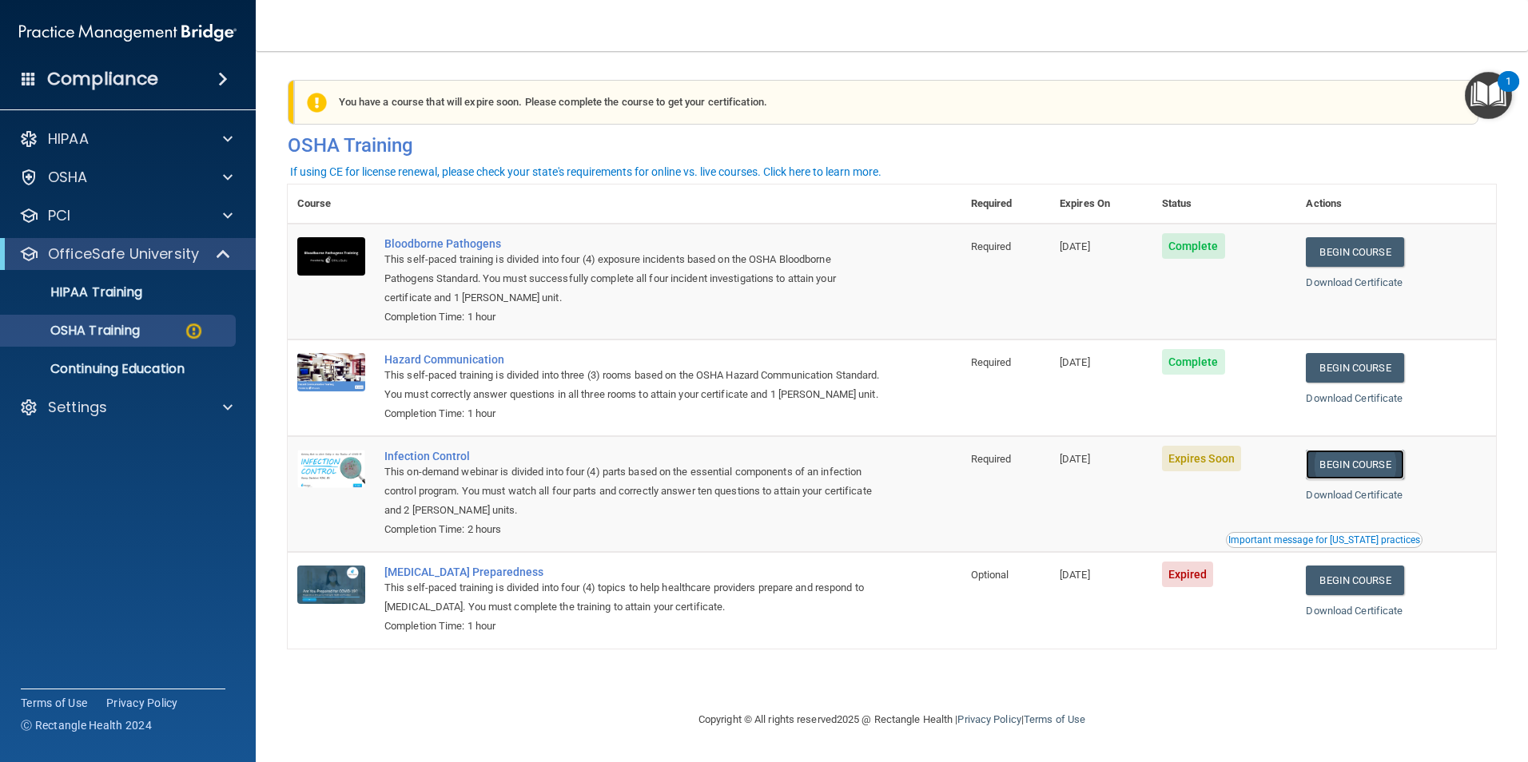
click at [1345, 479] on link "Begin Course" at bounding box center [1354, 465] width 97 height 30
click at [86, 409] on p "Settings" at bounding box center [77, 407] width 59 height 19
click at [84, 444] on p "My Account" at bounding box center [119, 446] width 218 height 16
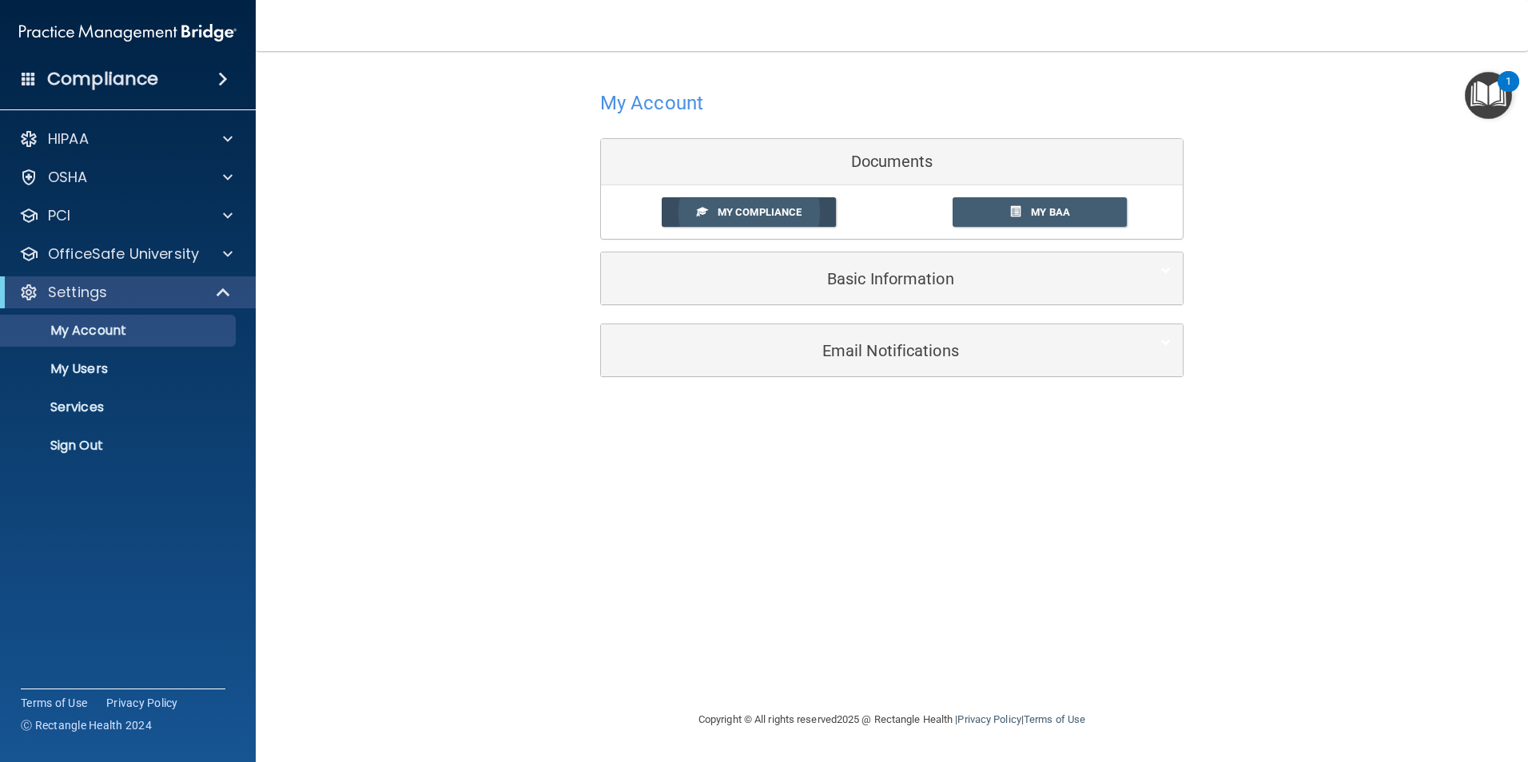
click at [768, 217] on span "My Compliance" at bounding box center [760, 212] width 84 height 12
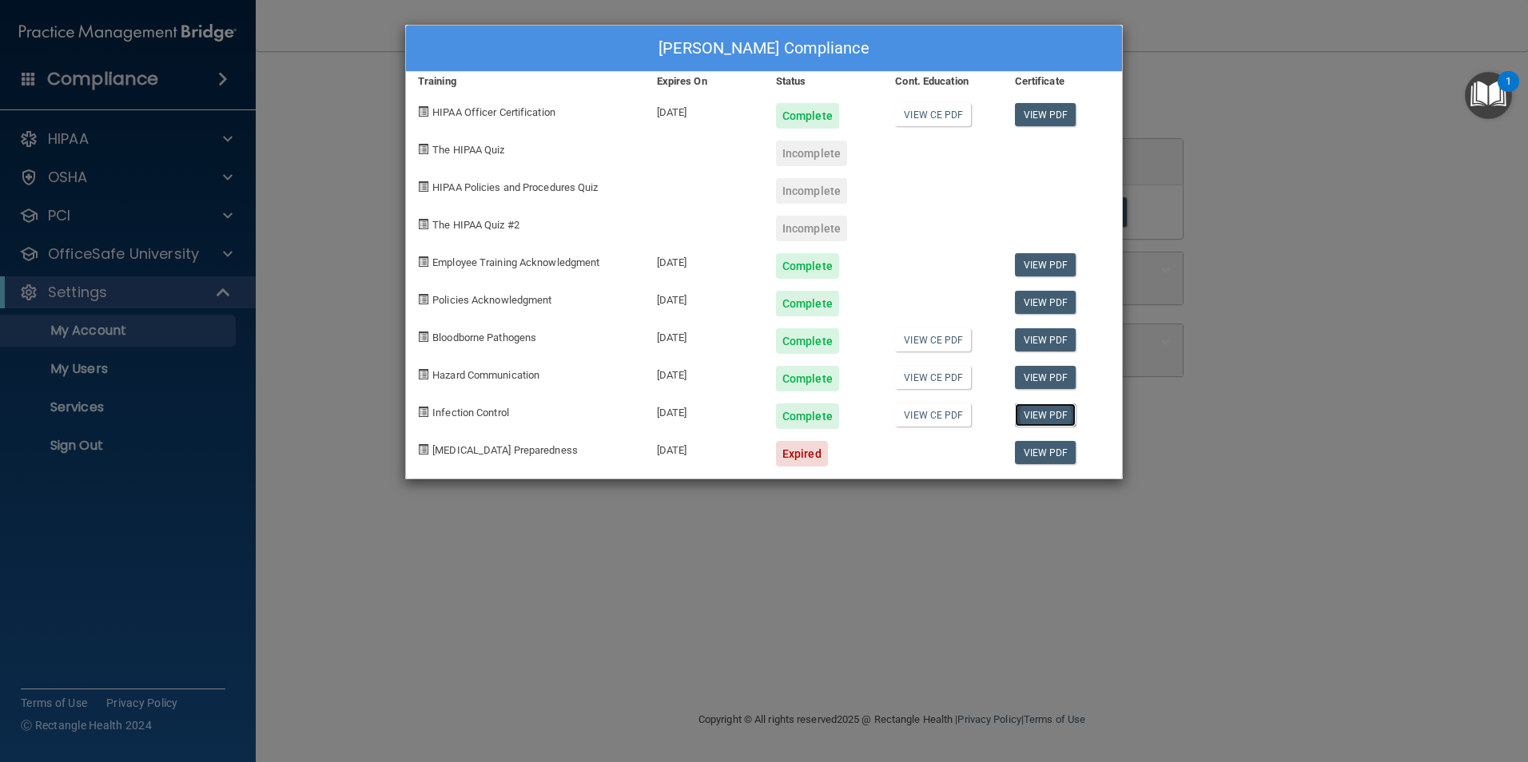
click at [1043, 414] on link "View PDF" at bounding box center [1046, 415] width 62 height 23
click at [332, 338] on div "Ellen Seaver's Compliance Training Expires On Status Cont. Education Certificat…" at bounding box center [764, 381] width 1528 height 762
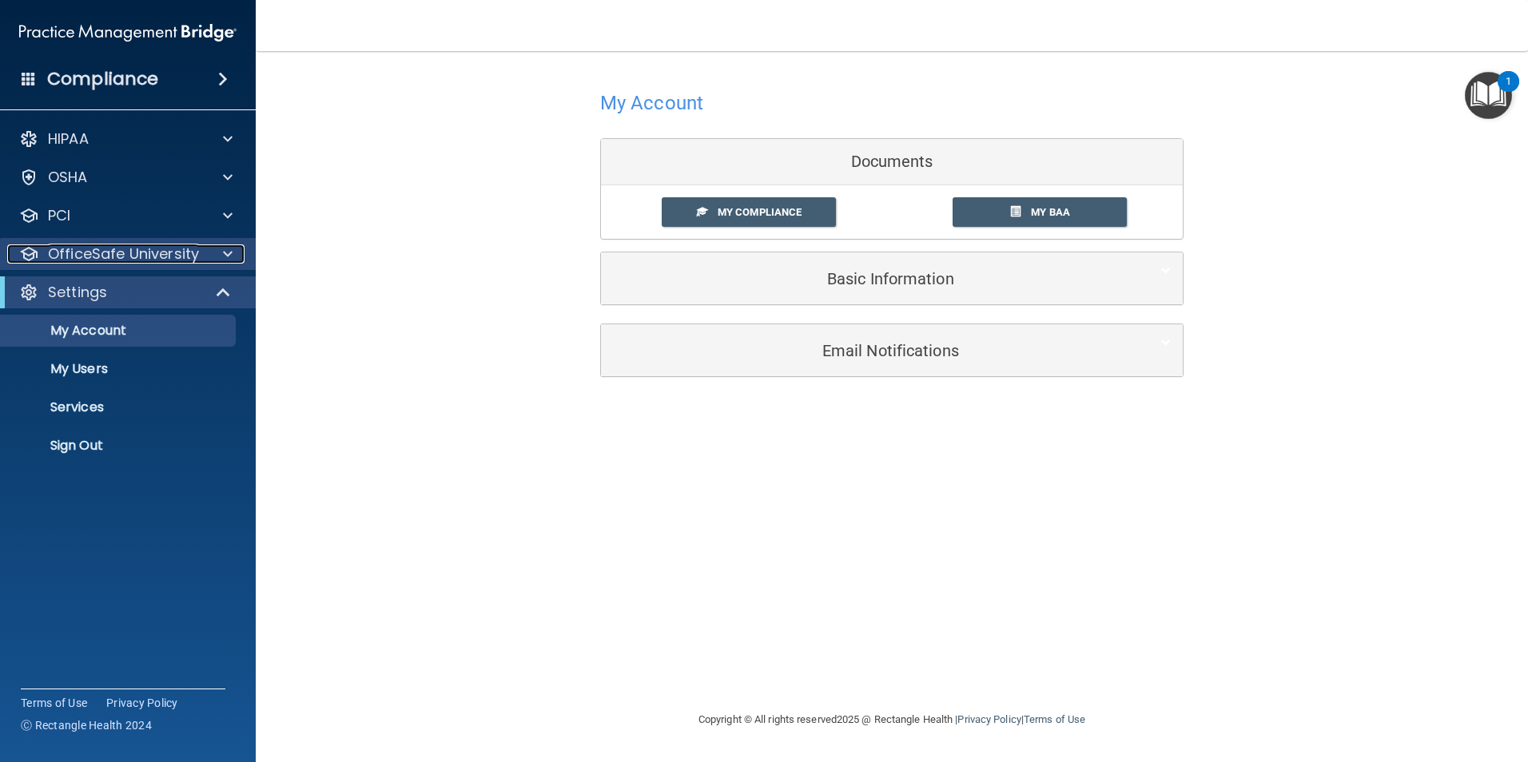
click at [90, 259] on p "OfficeSafe University" at bounding box center [123, 254] width 151 height 19
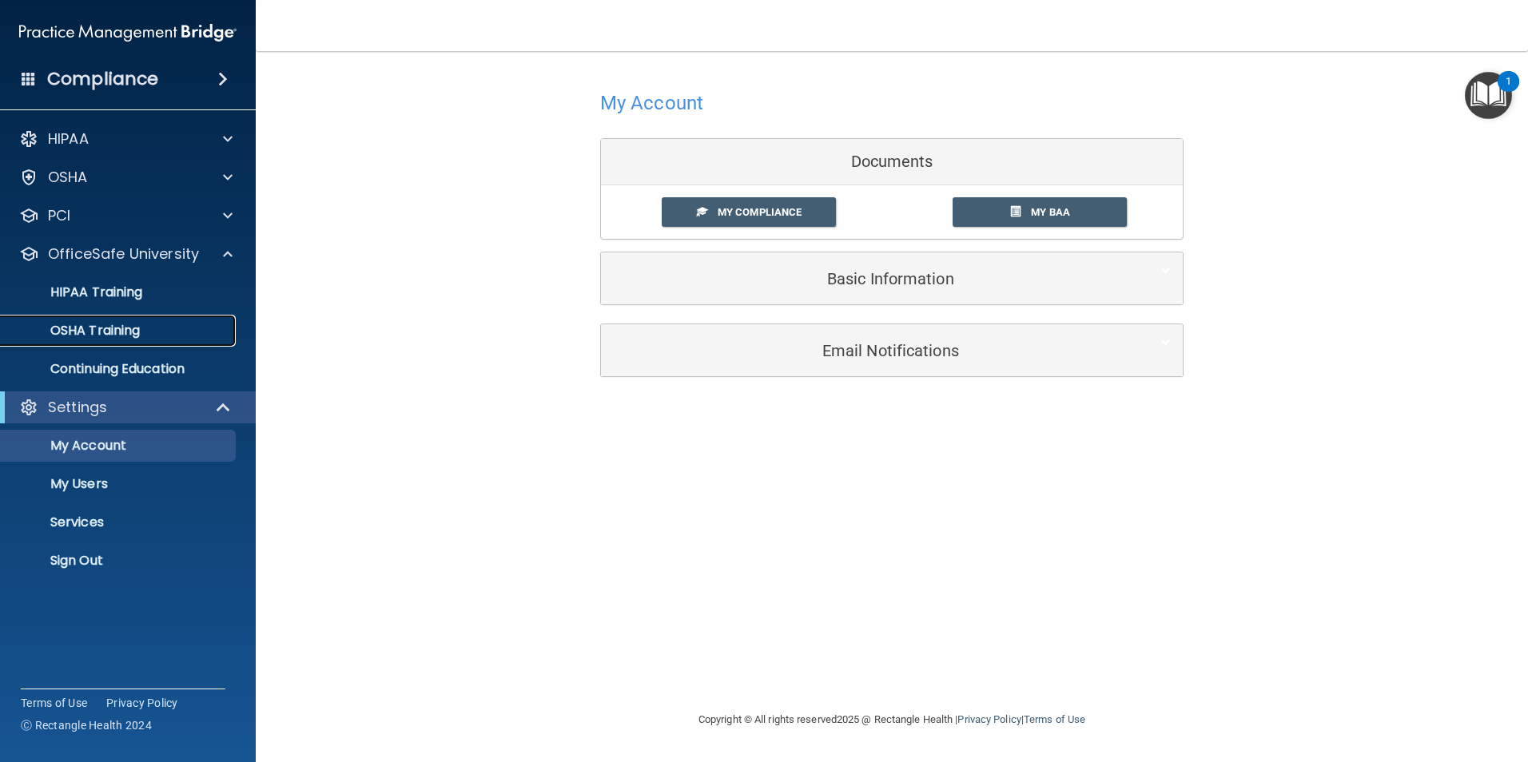
click at [70, 329] on p "OSHA Training" at bounding box center [74, 331] width 129 height 16
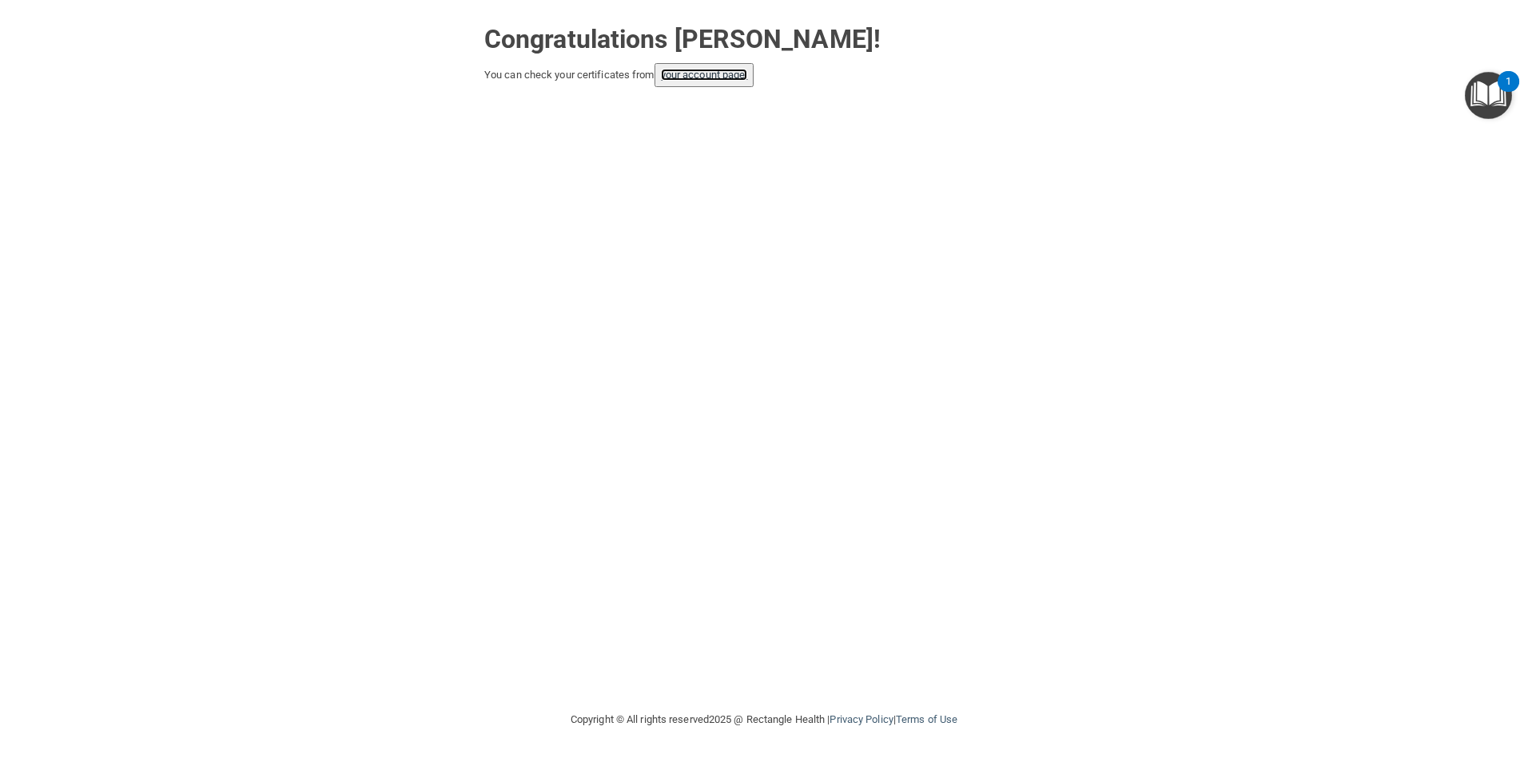
click at [711, 80] on link "your account page!" at bounding box center [704, 75] width 87 height 12
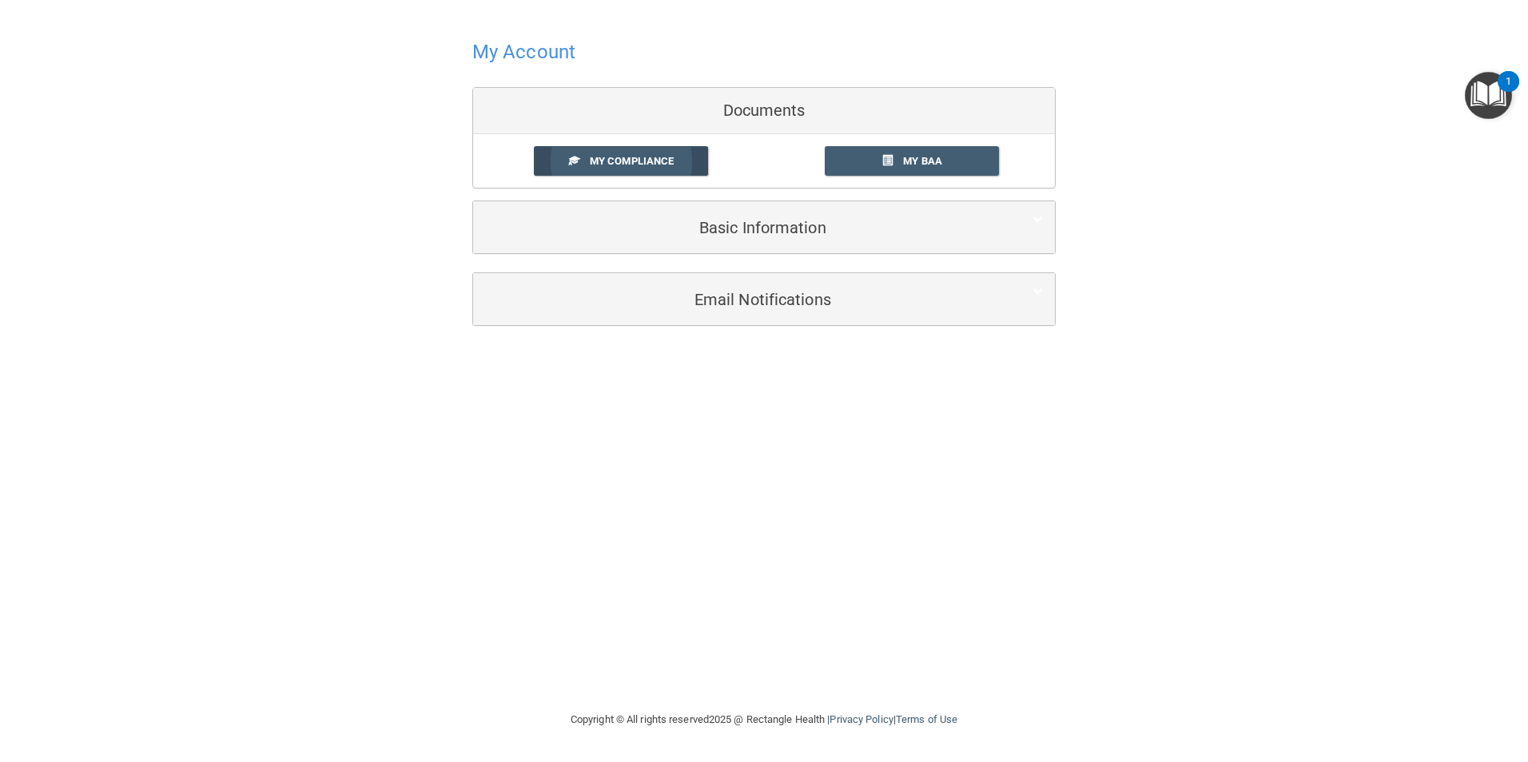
click at [622, 164] on span "My Compliance" at bounding box center [632, 161] width 84 height 12
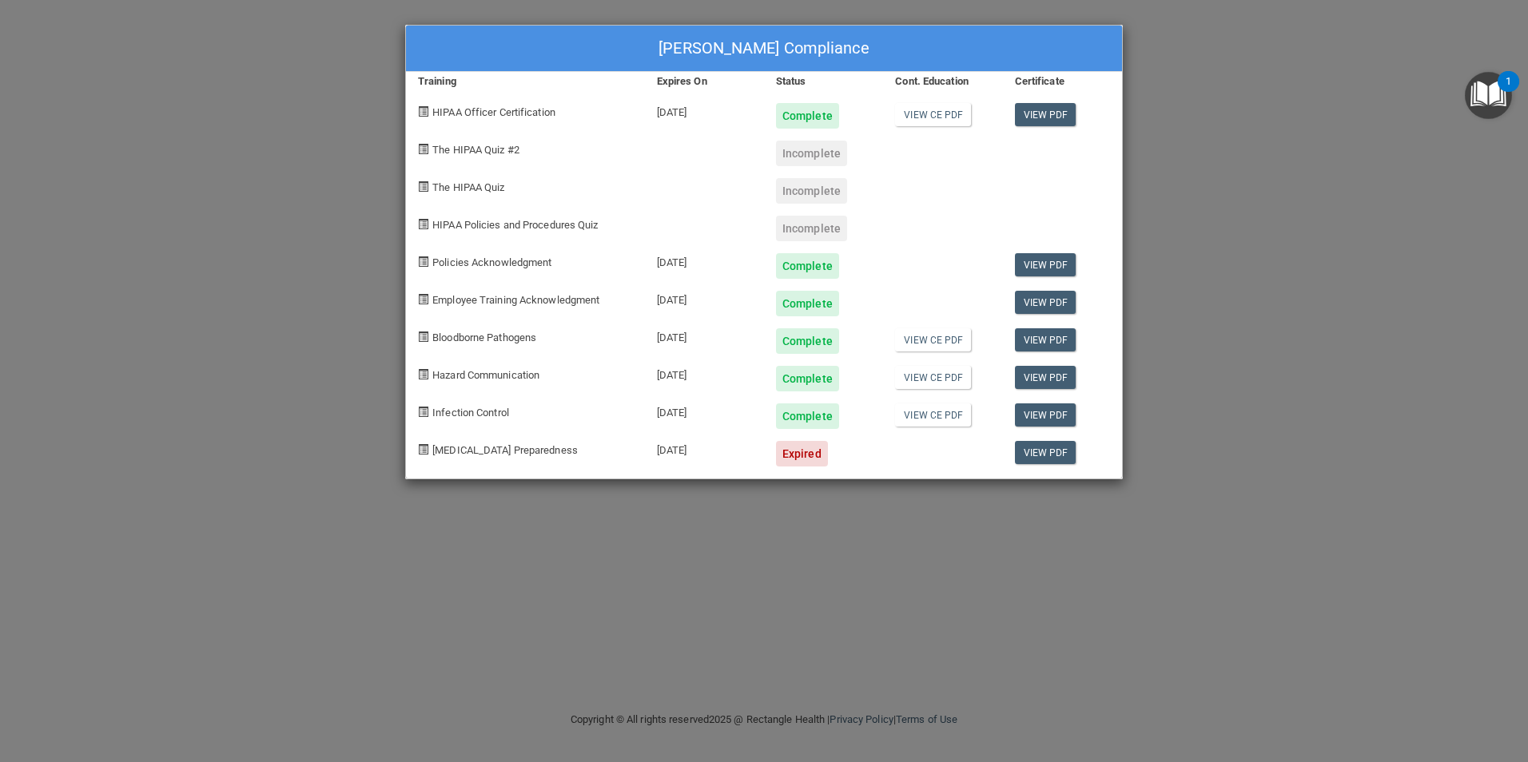
click at [1298, 173] on div "[PERSON_NAME] Compliance Training Expires On Status Cont. Education Certificate…" at bounding box center [764, 381] width 1528 height 762
